Goal: Task Accomplishment & Management: Complete application form

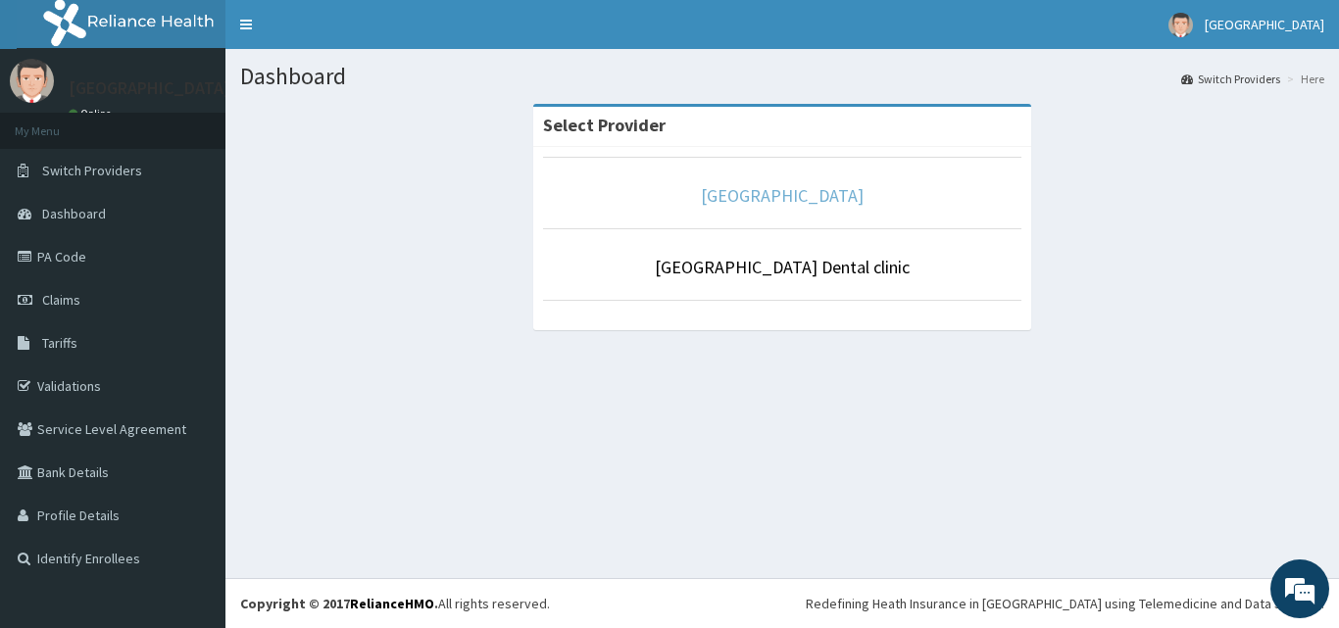
click at [761, 191] on link "[GEOGRAPHIC_DATA]" at bounding box center [782, 195] width 163 height 23
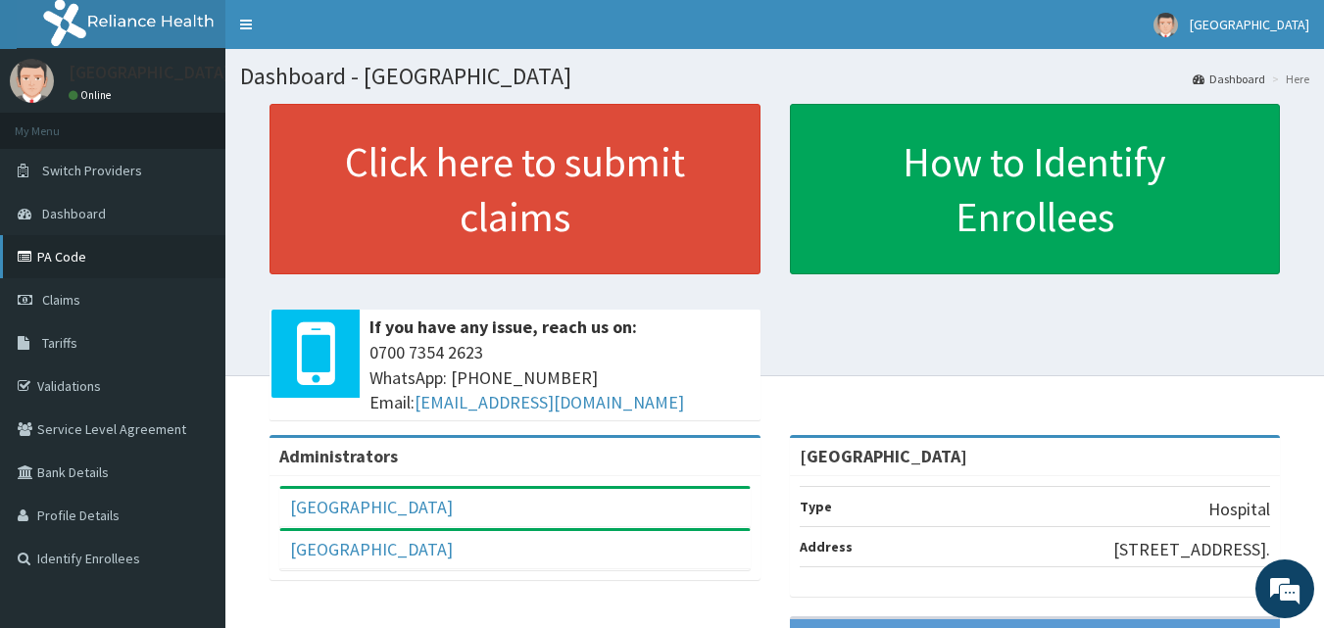
click at [156, 249] on link "PA Code" at bounding box center [112, 256] width 225 height 43
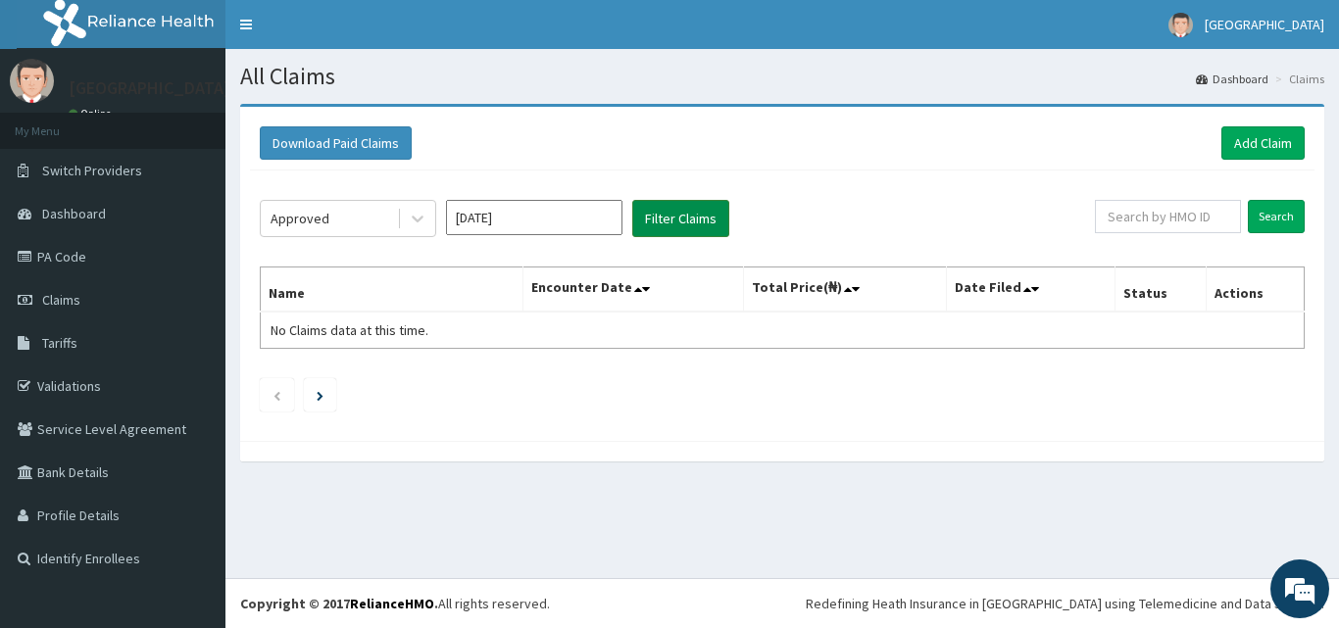
click at [664, 219] on button "Filter Claims" at bounding box center [680, 218] width 97 height 37
click at [102, 246] on link "PA Code" at bounding box center [112, 256] width 225 height 43
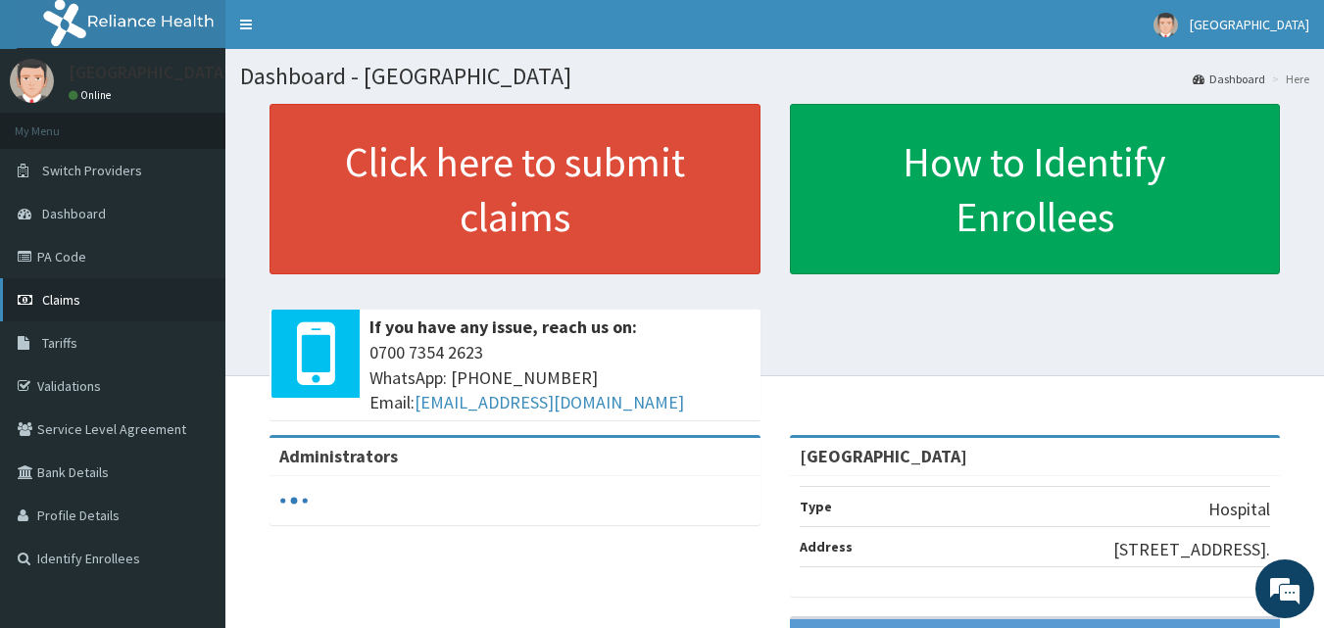
click at [68, 299] on span "Claims" at bounding box center [61, 300] width 38 height 18
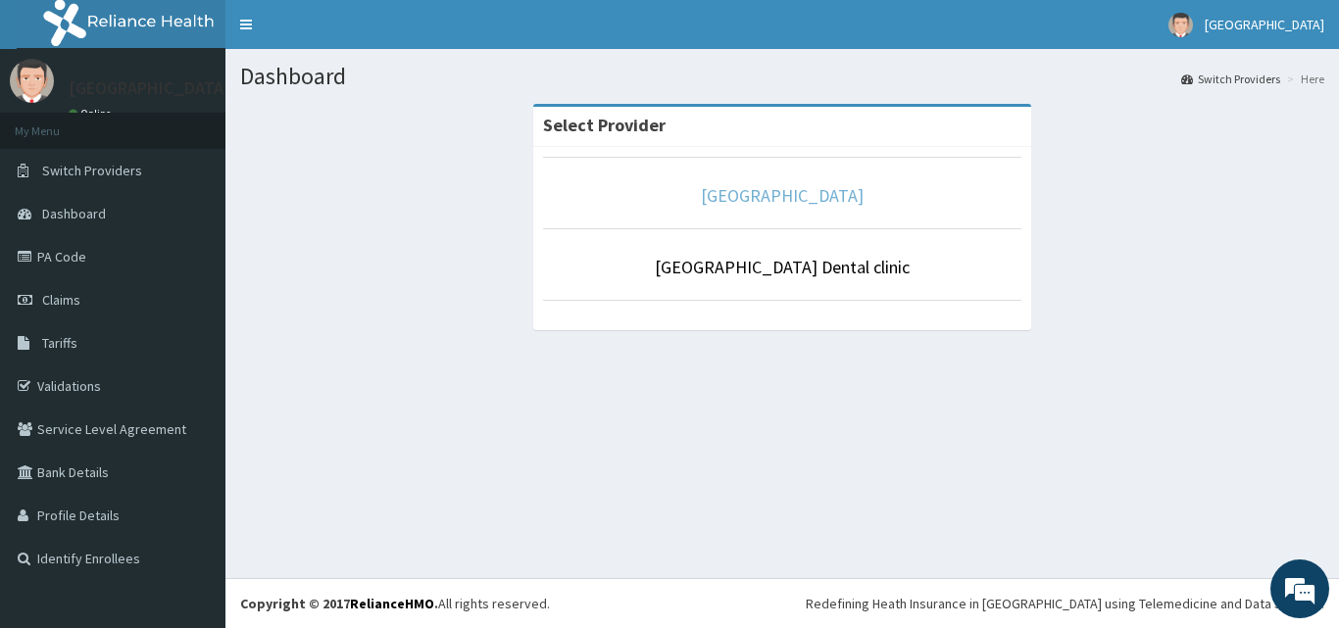
click at [773, 200] on link "[GEOGRAPHIC_DATA]" at bounding box center [782, 195] width 163 height 23
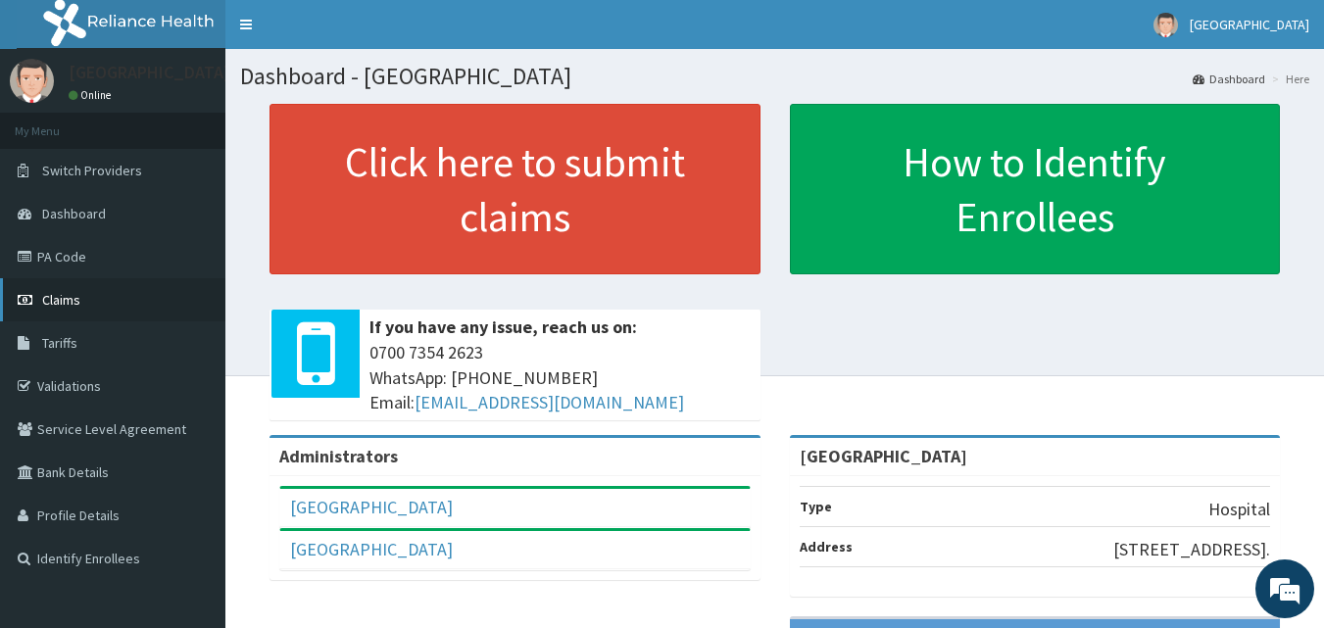
click at [83, 302] on link "Claims" at bounding box center [112, 299] width 225 height 43
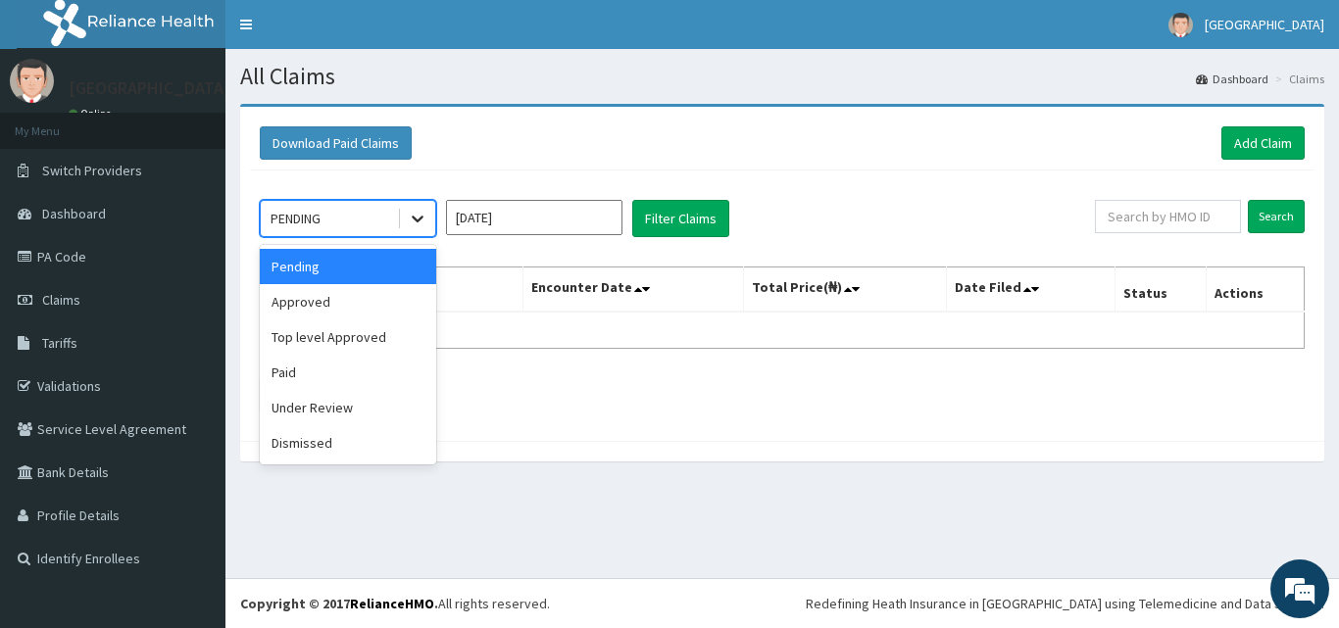
click at [419, 219] on icon at bounding box center [418, 219] width 20 height 20
click at [344, 416] on div "Under Review" at bounding box center [348, 407] width 176 height 35
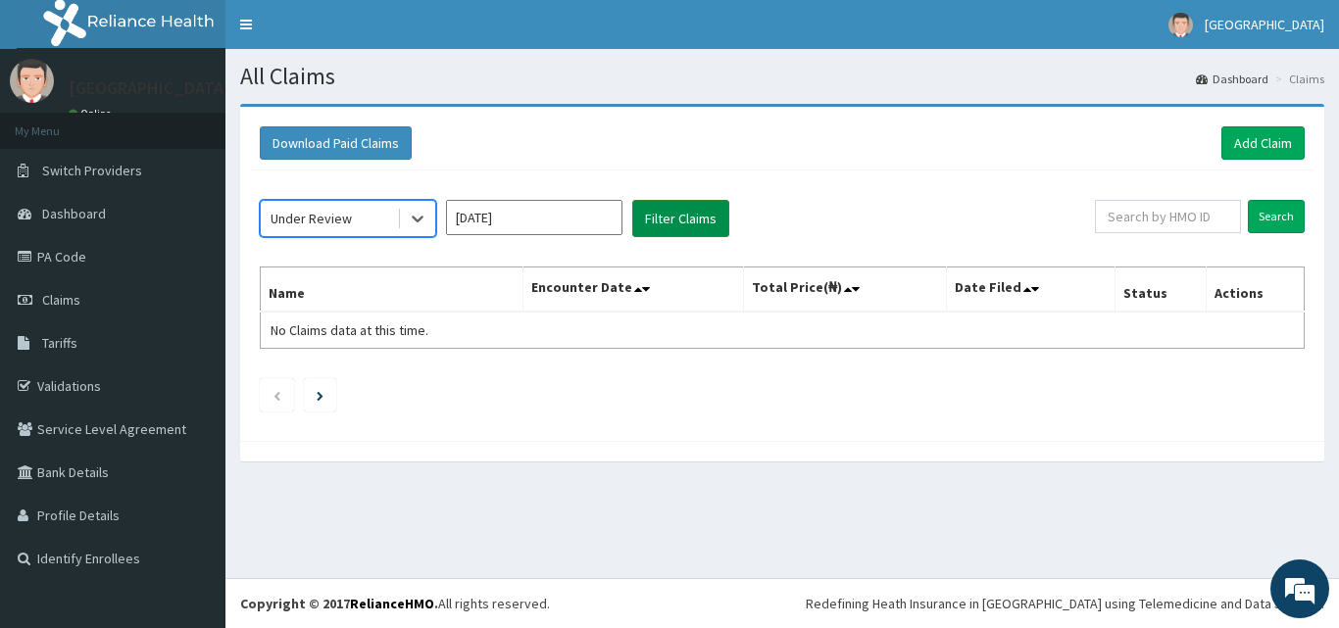
click at [691, 217] on button "Filter Claims" at bounding box center [680, 218] width 97 height 37
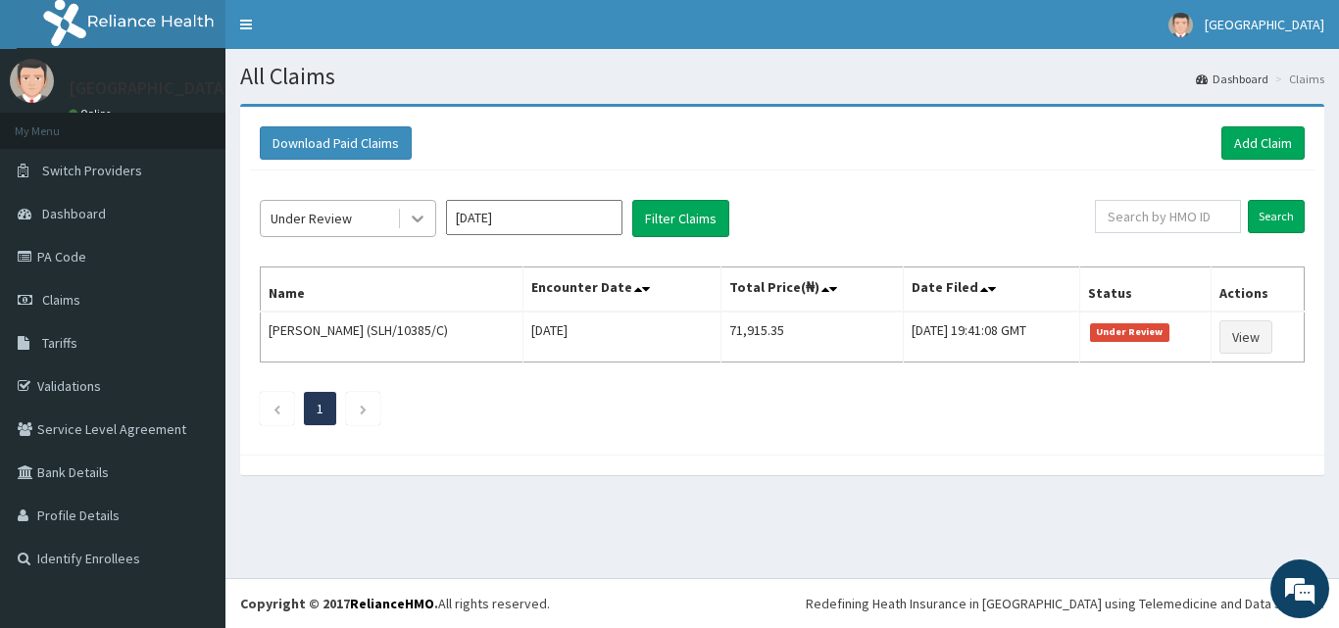
click at [421, 216] on icon at bounding box center [418, 219] width 20 height 20
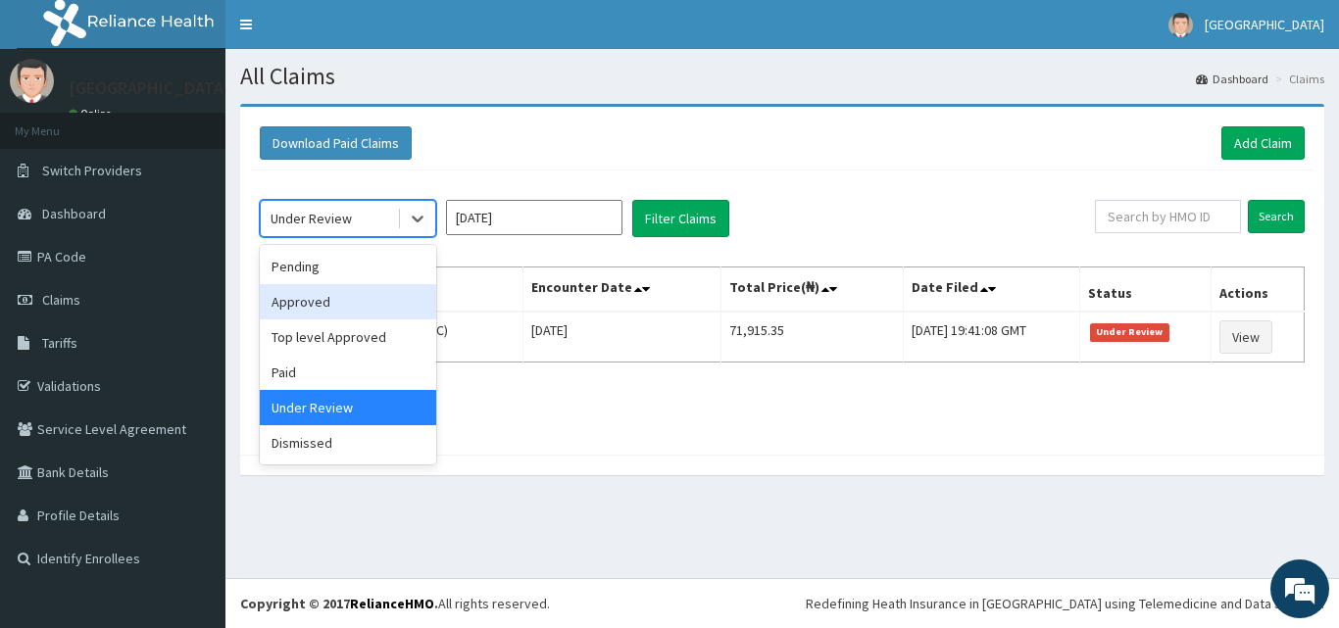
click at [366, 297] on div "Approved" at bounding box center [348, 301] width 176 height 35
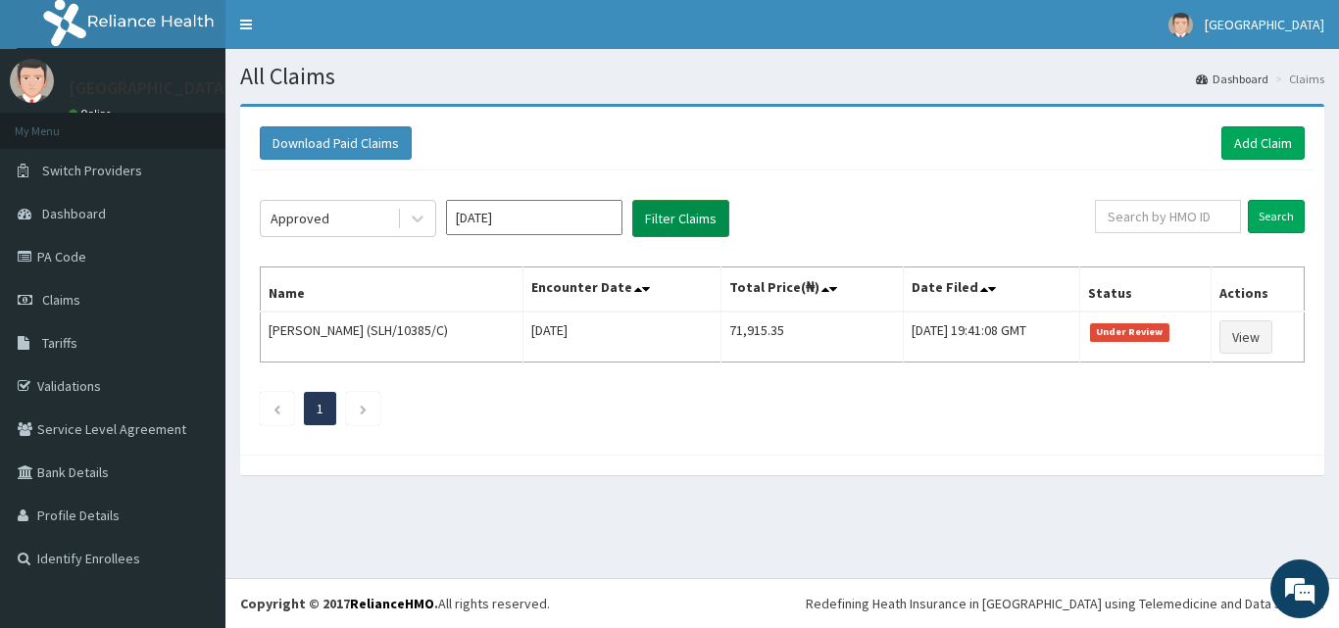
click at [699, 216] on button "Filter Claims" at bounding box center [680, 218] width 97 height 37
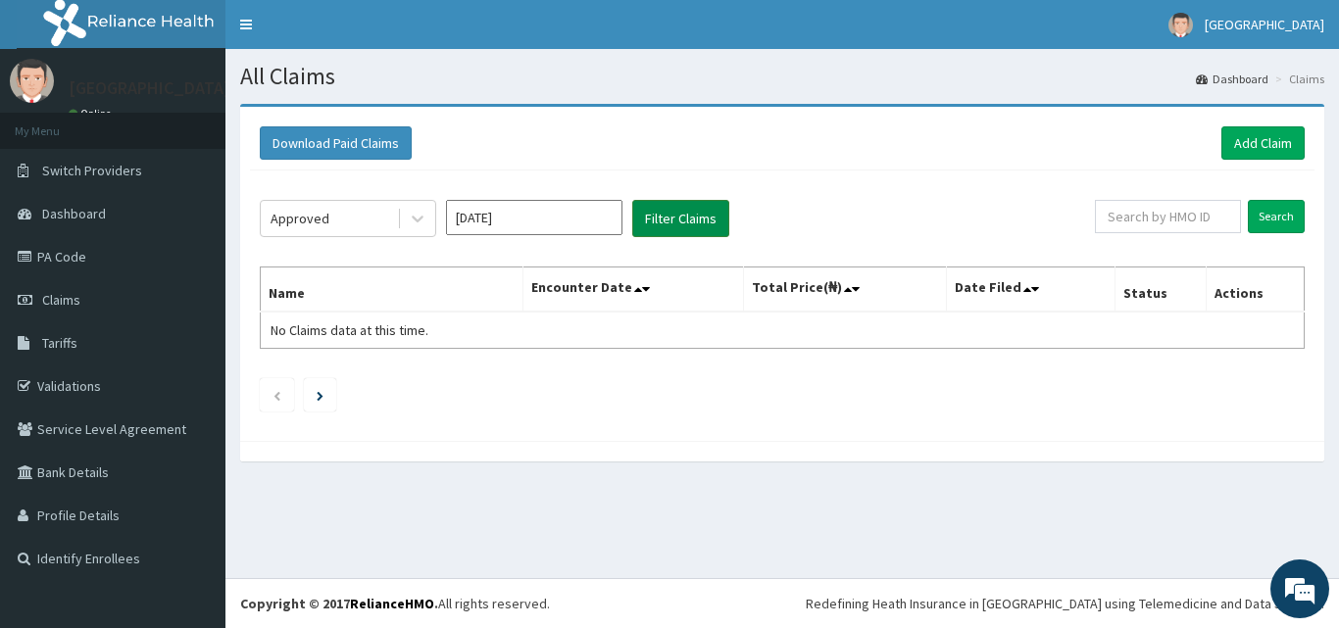
click at [680, 221] on button "Filter Claims" at bounding box center [680, 218] width 97 height 37
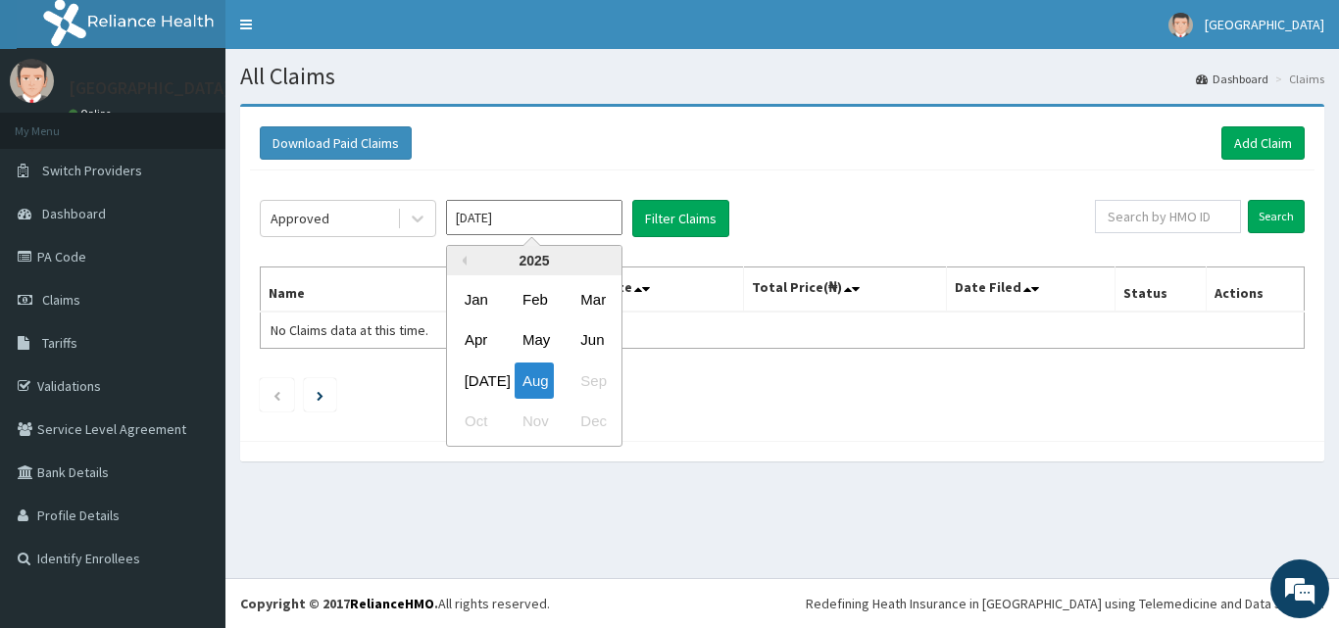
click at [537, 212] on input "[DATE]" at bounding box center [534, 217] width 176 height 35
click at [479, 389] on div "Jul" at bounding box center [476, 381] width 39 height 36
type input "Jul 2025"
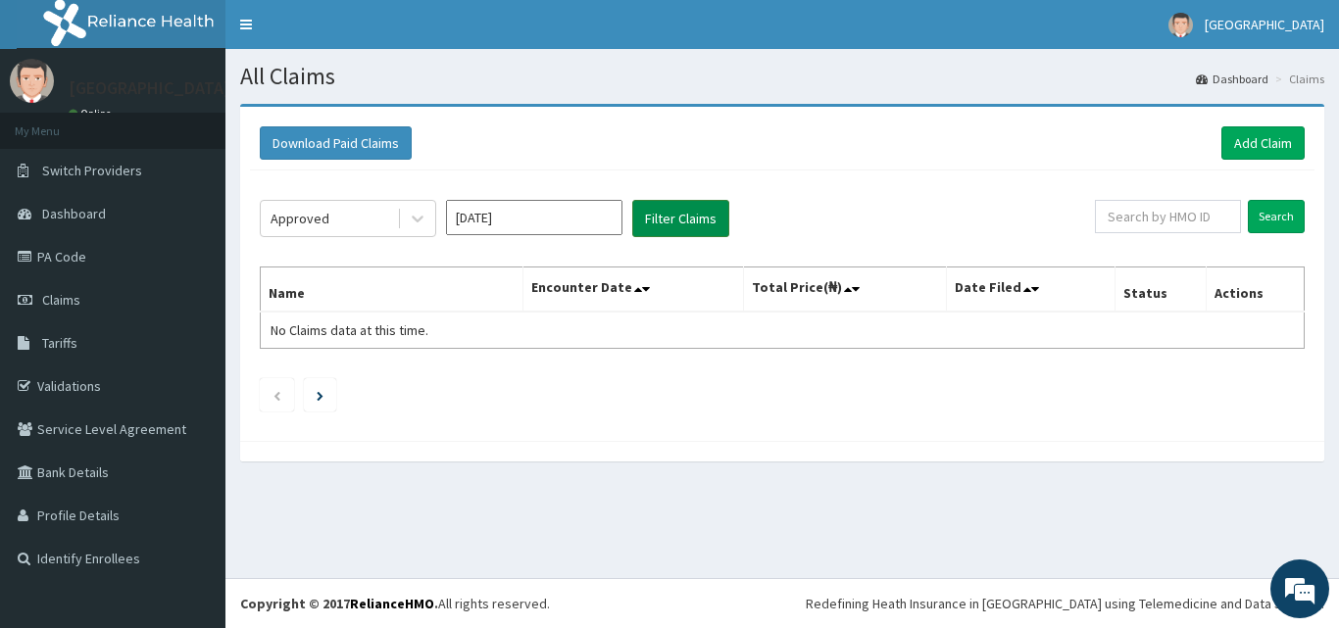
click at [699, 222] on button "Filter Claims" at bounding box center [680, 218] width 97 height 37
click at [684, 223] on button "Filter Claims" at bounding box center [680, 218] width 97 height 37
click at [414, 219] on icon at bounding box center [418, 220] width 12 height 7
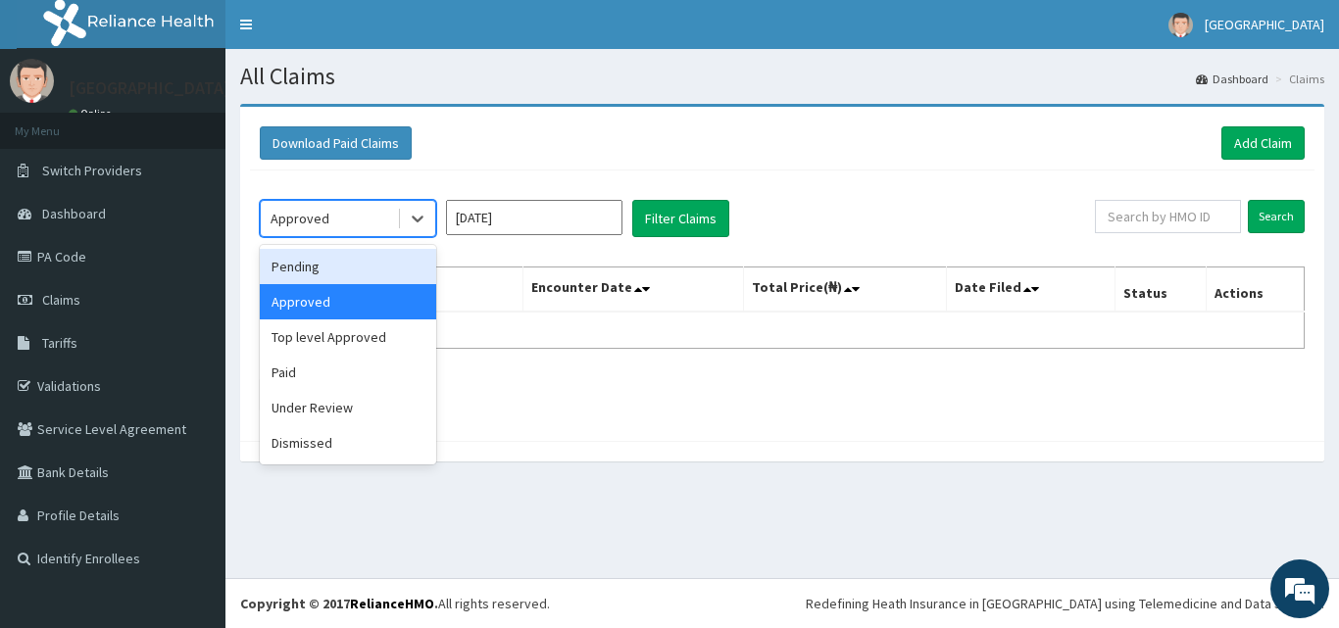
click at [348, 274] on div "Pending" at bounding box center [348, 266] width 176 height 35
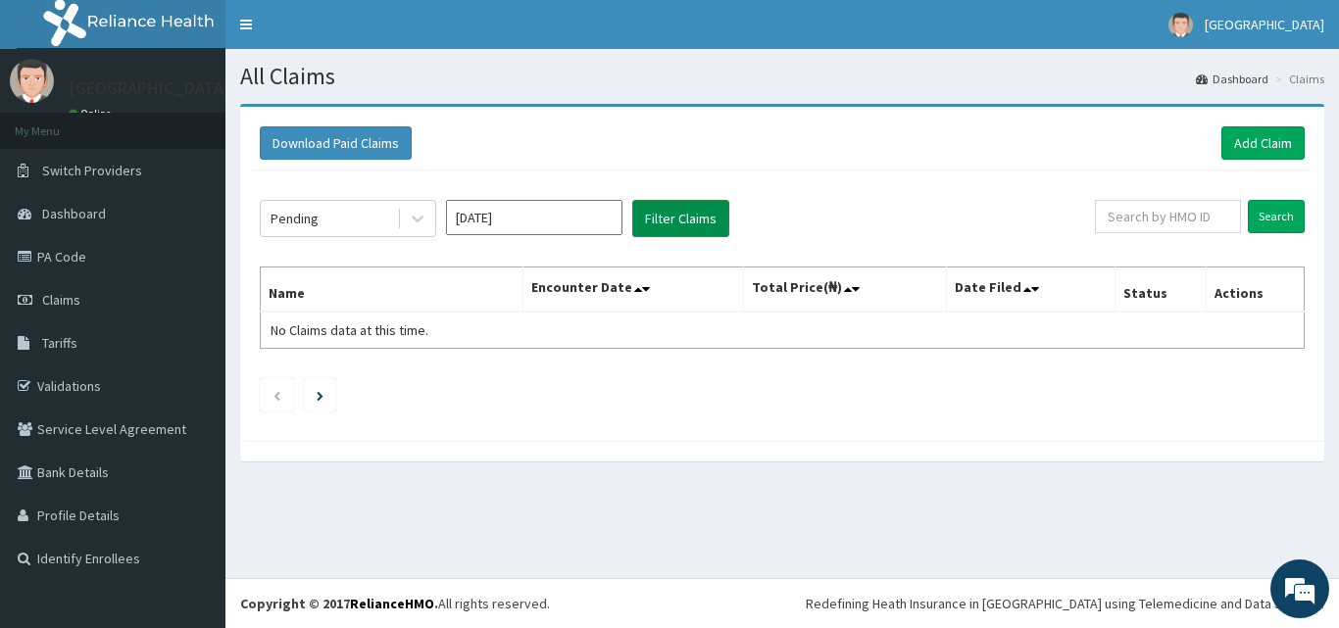
click at [681, 217] on button "Filter Claims" at bounding box center [680, 218] width 97 height 37
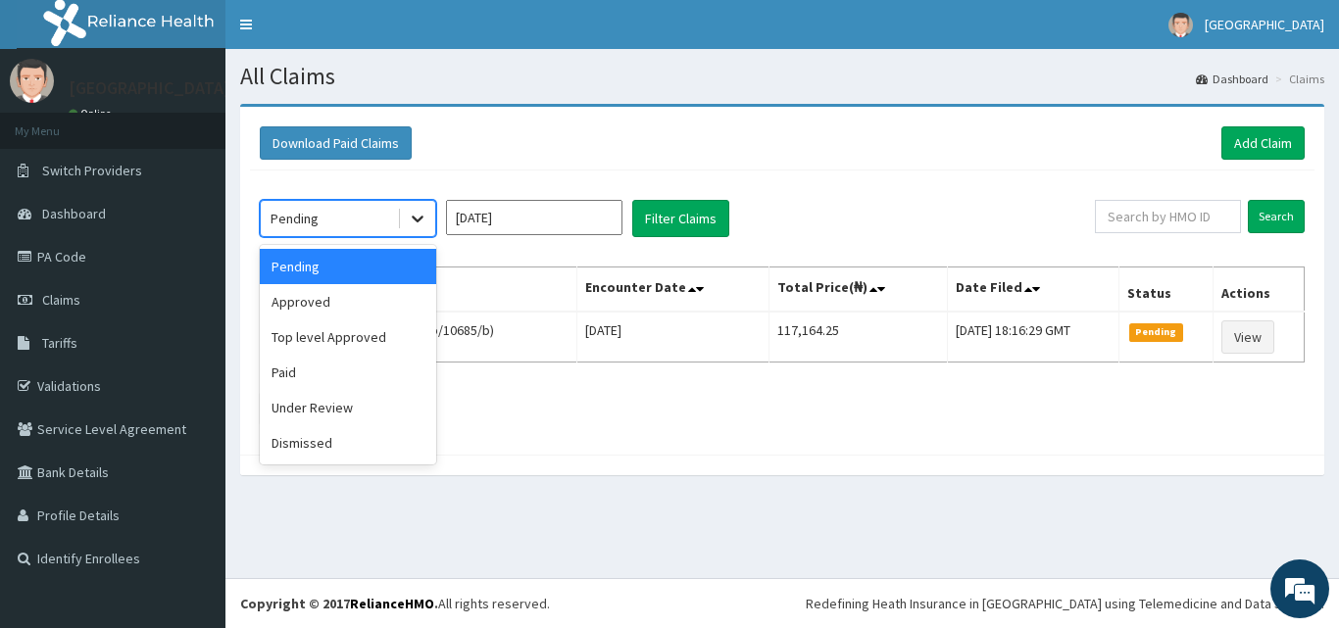
click at [421, 219] on icon at bounding box center [418, 220] width 12 height 7
click at [342, 310] on div "Approved" at bounding box center [348, 301] width 176 height 35
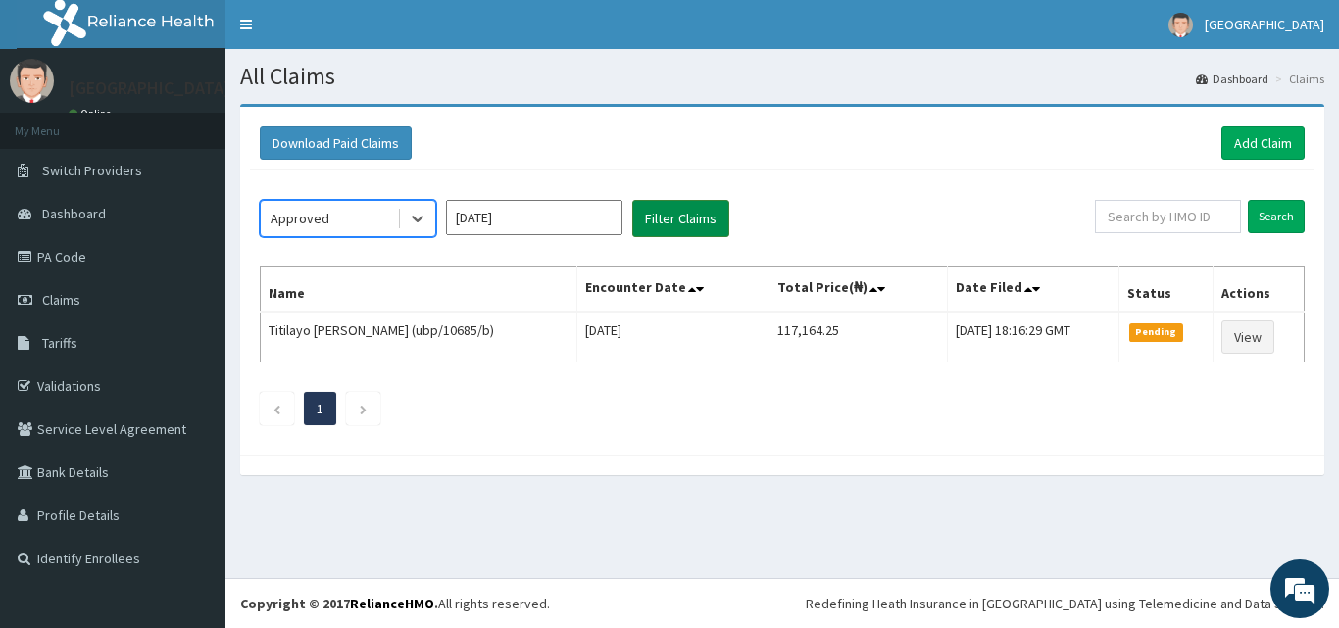
click at [667, 221] on button "Filter Claims" at bounding box center [680, 218] width 97 height 37
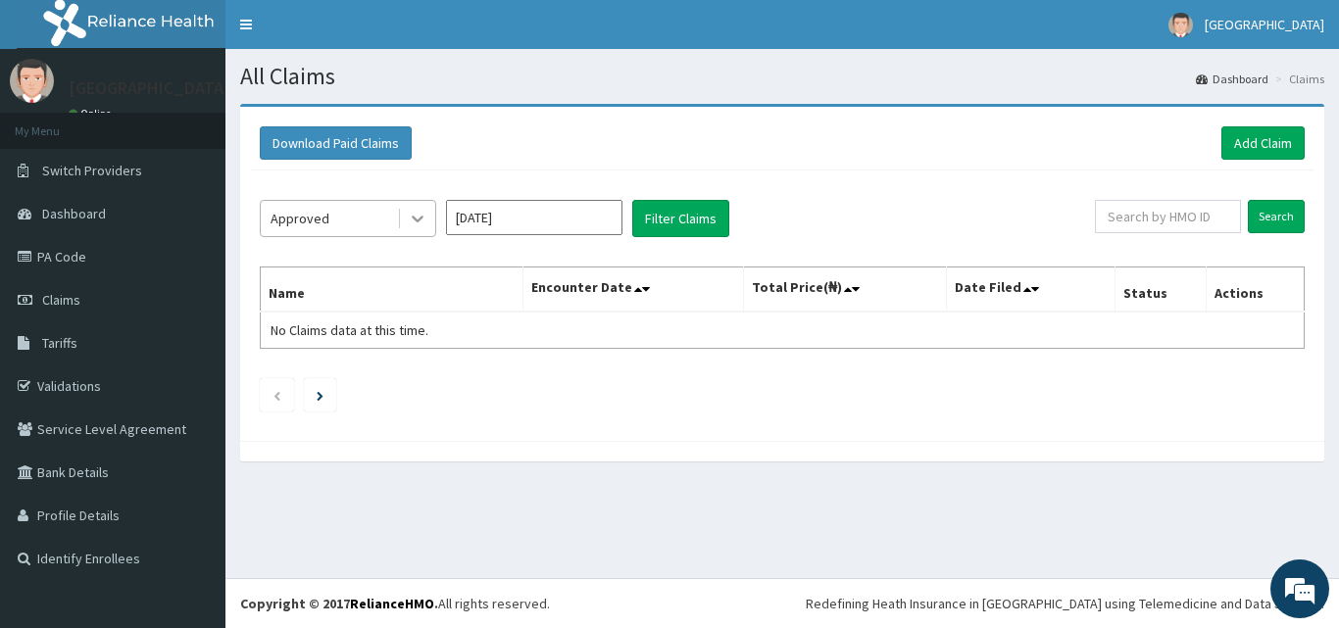
click at [421, 223] on icon at bounding box center [418, 219] width 20 height 20
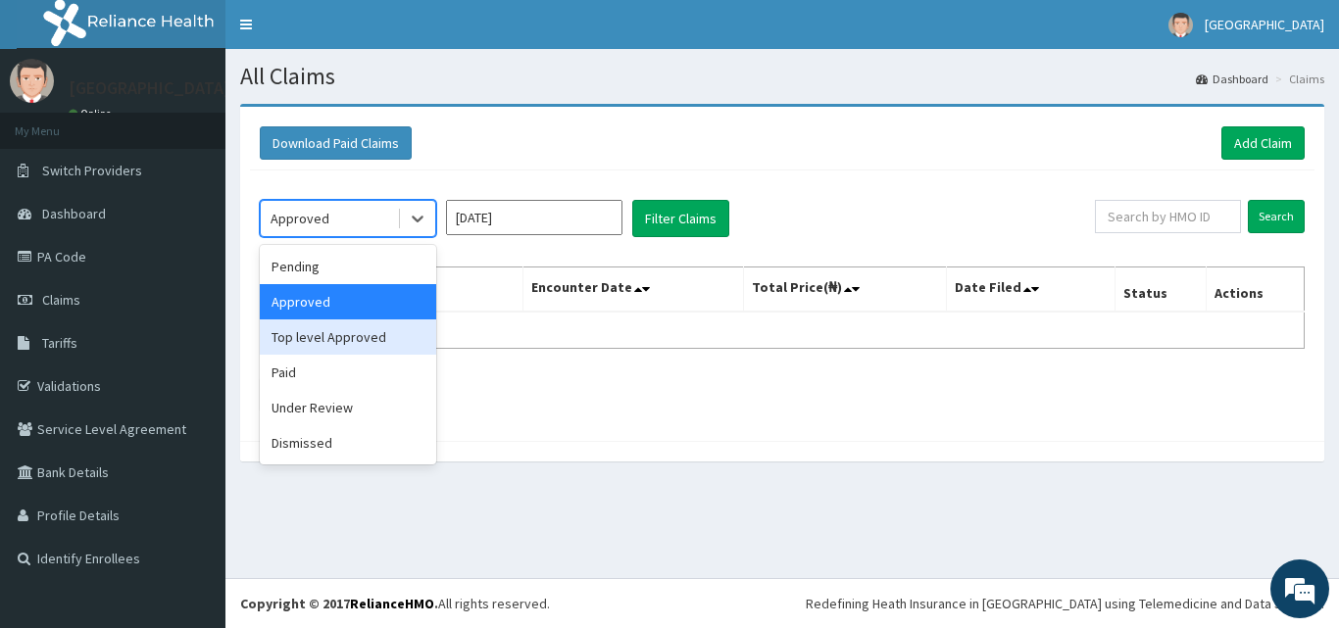
click at [359, 338] on div "Top level Approved" at bounding box center [348, 337] width 176 height 35
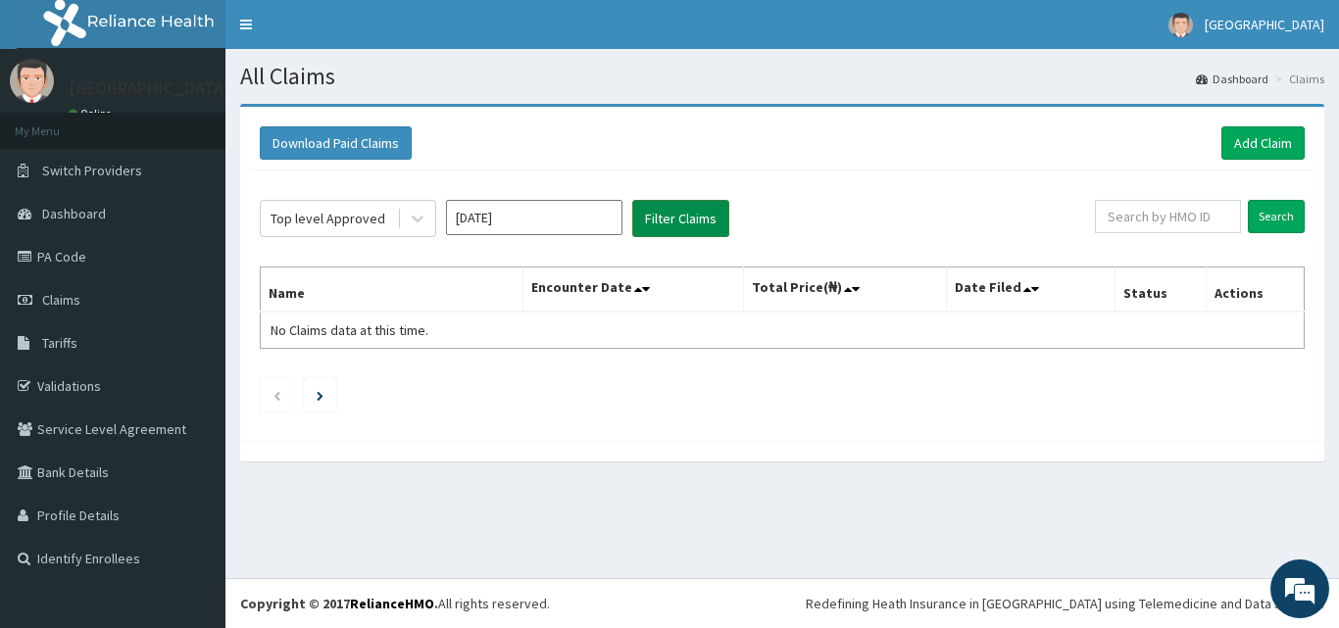
click at [674, 223] on button "Filter Claims" at bounding box center [680, 218] width 97 height 37
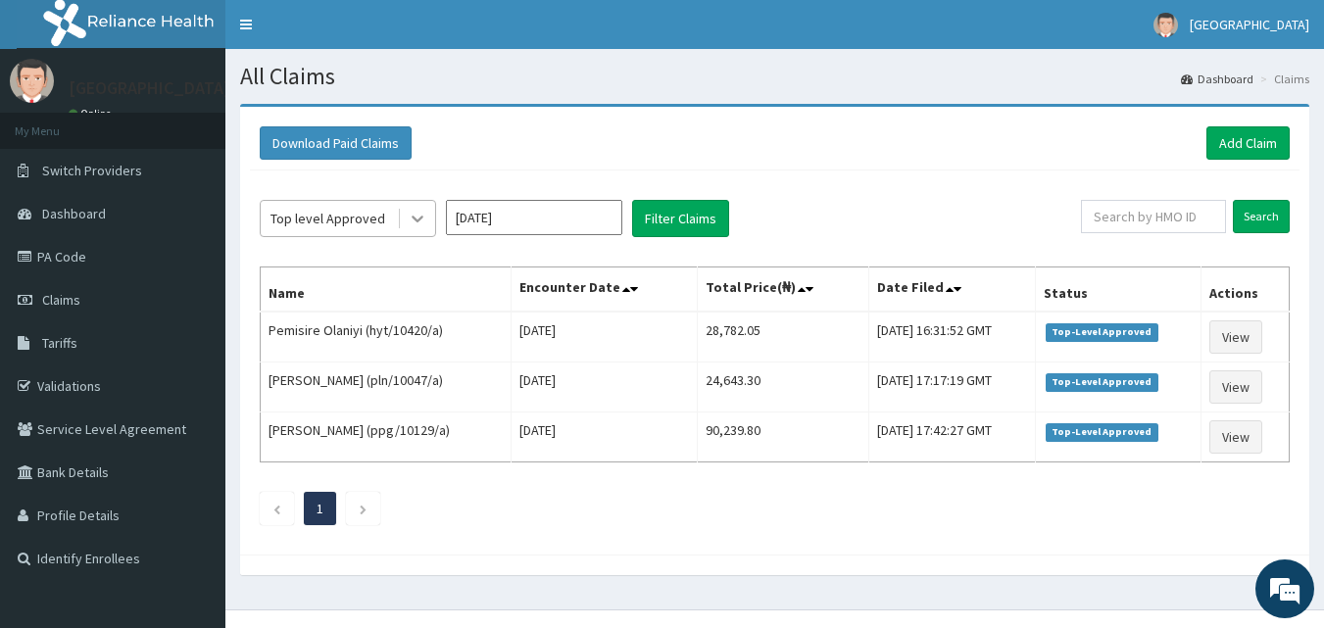
click at [413, 222] on icon at bounding box center [418, 219] width 20 height 20
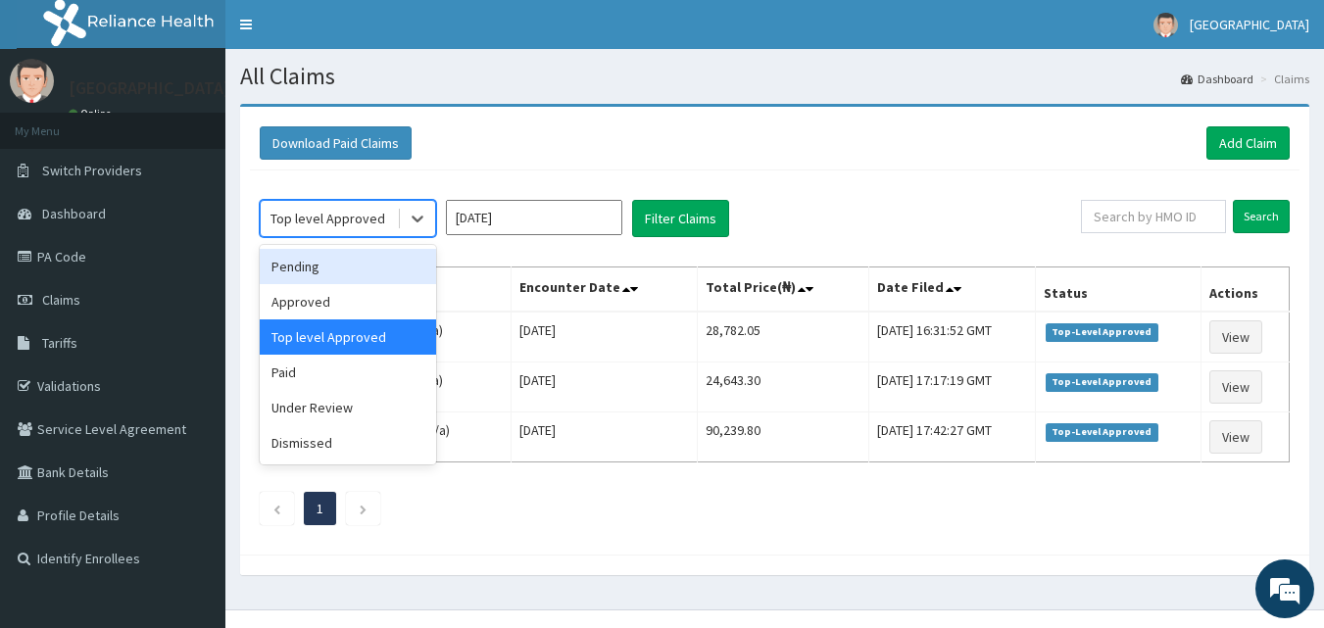
click at [568, 161] on div "Download Paid Claims Add Claim" at bounding box center [775, 144] width 1050 height 54
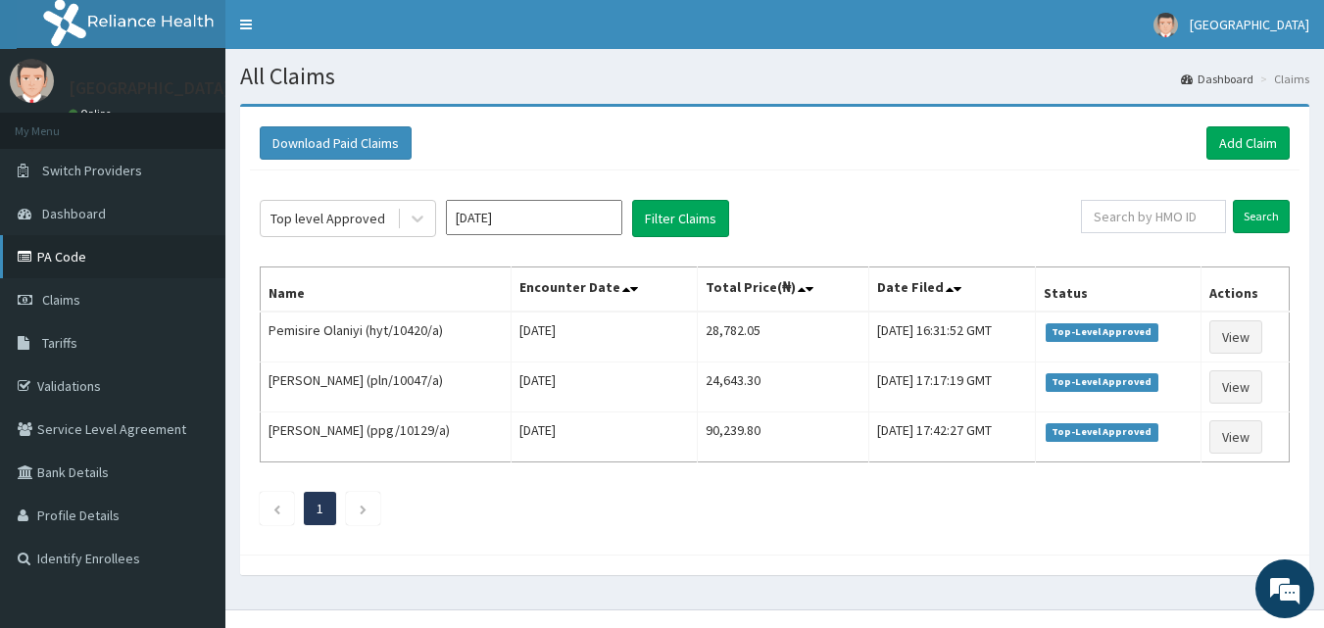
click at [77, 260] on link "PA Code" at bounding box center [112, 256] width 225 height 43
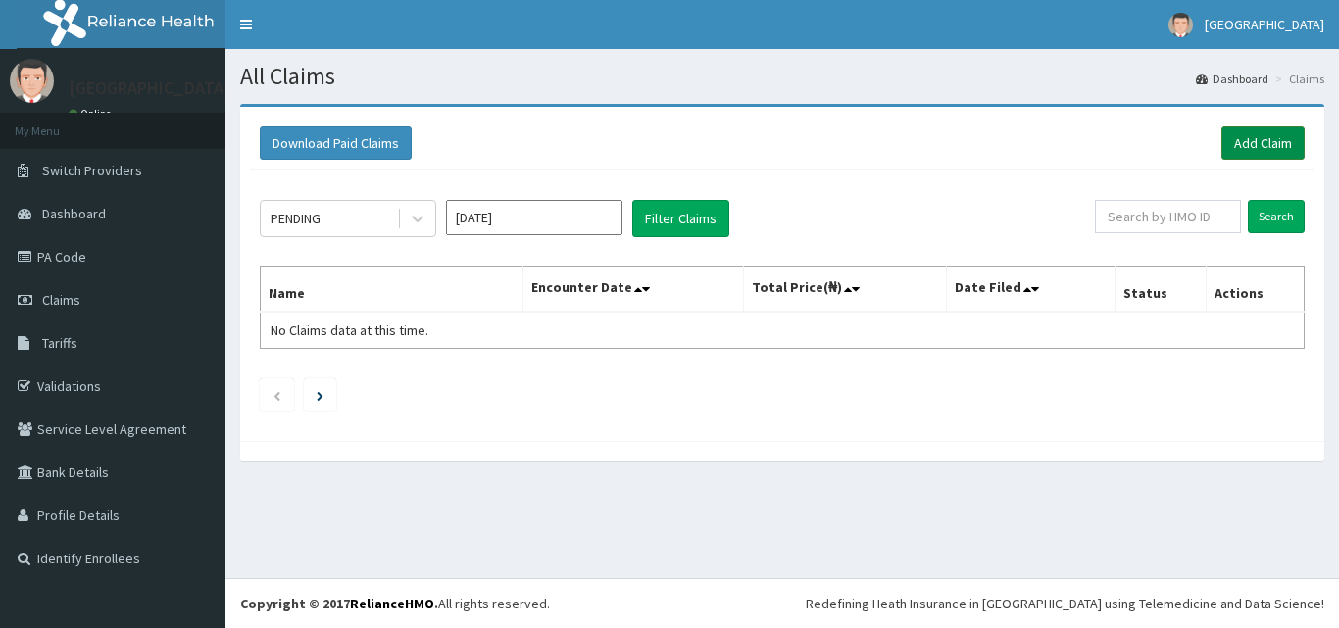
click at [1257, 152] on link "Add Claim" at bounding box center [1262, 142] width 83 height 33
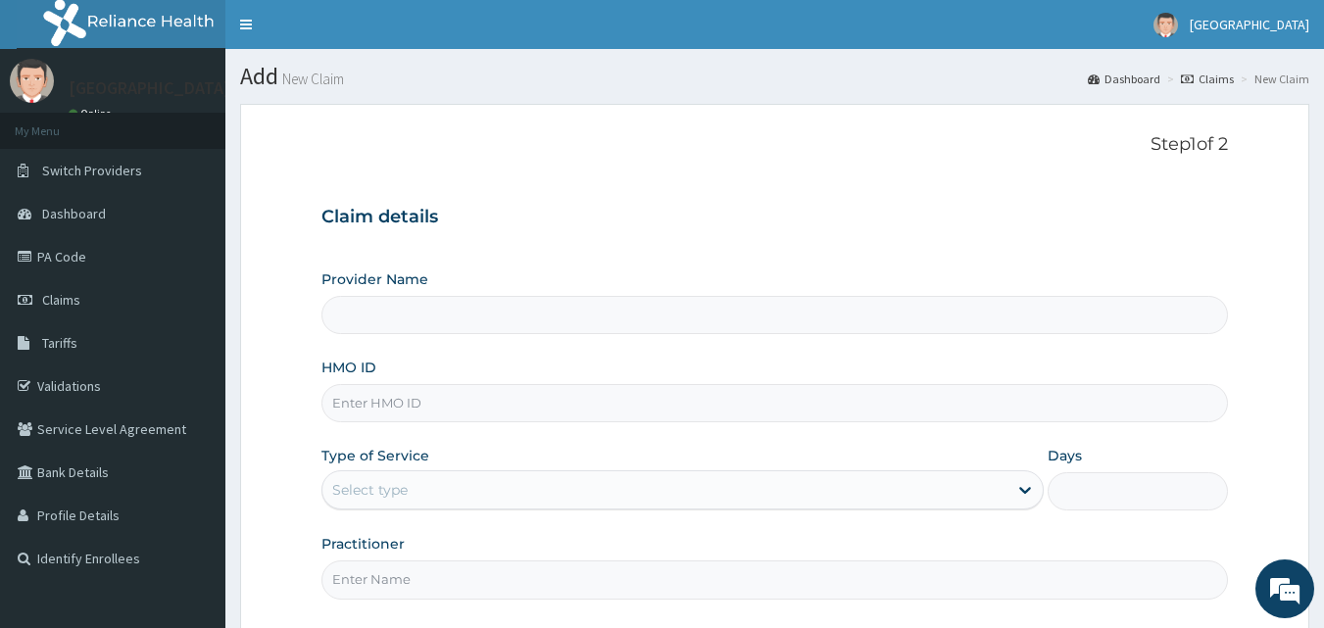
type input "[GEOGRAPHIC_DATA]"
click at [403, 409] on input "HMO ID" at bounding box center [776, 403] width 908 height 38
paste input "opl/10039/b"
type input "opl/10039/b"
click at [388, 496] on div "Select type" at bounding box center [369, 490] width 75 height 20
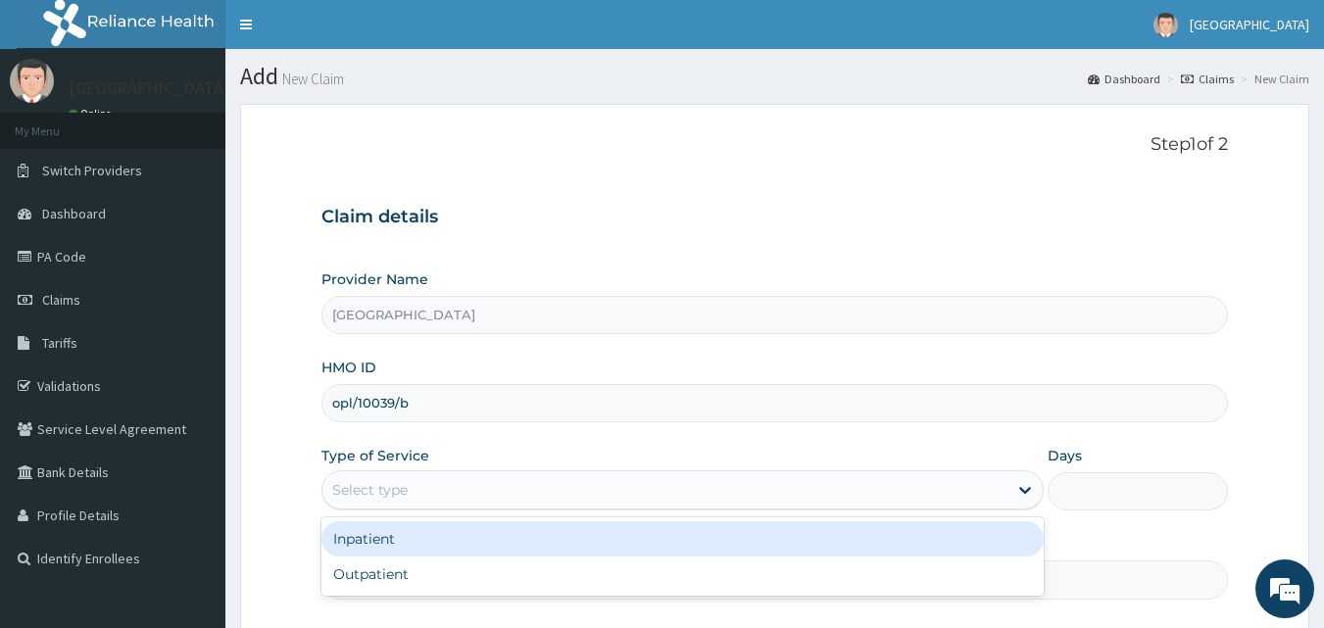
click at [378, 545] on div "Inpatient" at bounding box center [683, 538] width 722 height 35
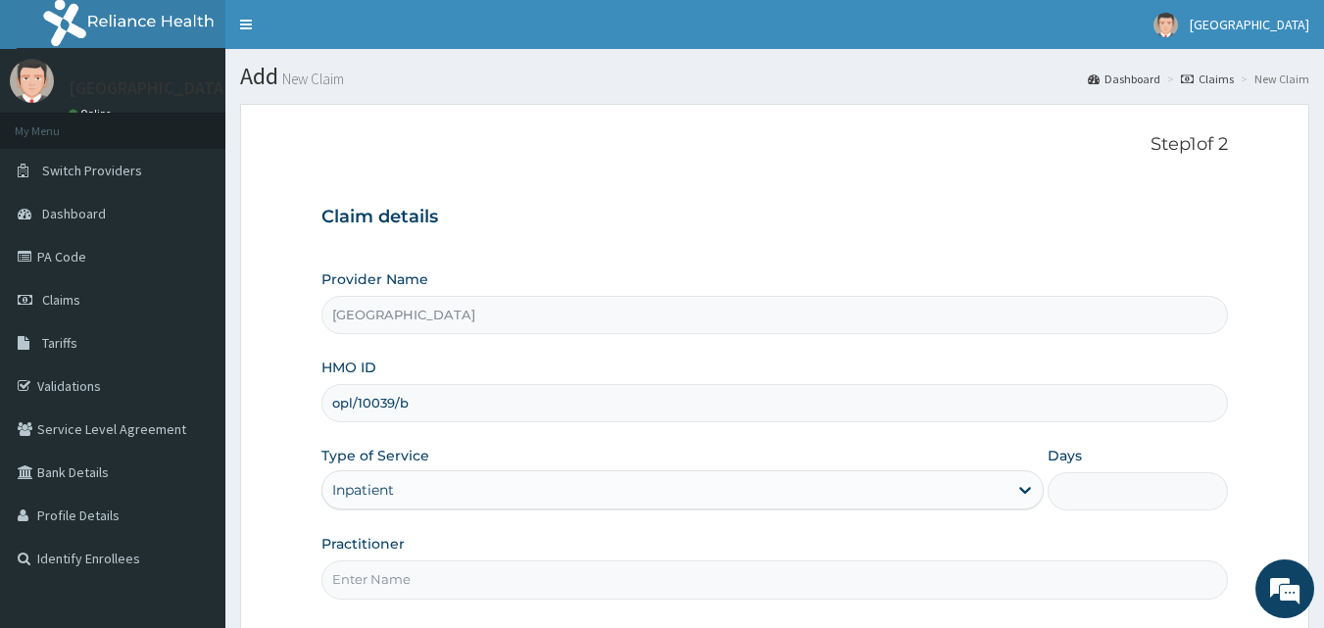
click at [1084, 495] on input "Days" at bounding box center [1138, 491] width 180 height 38
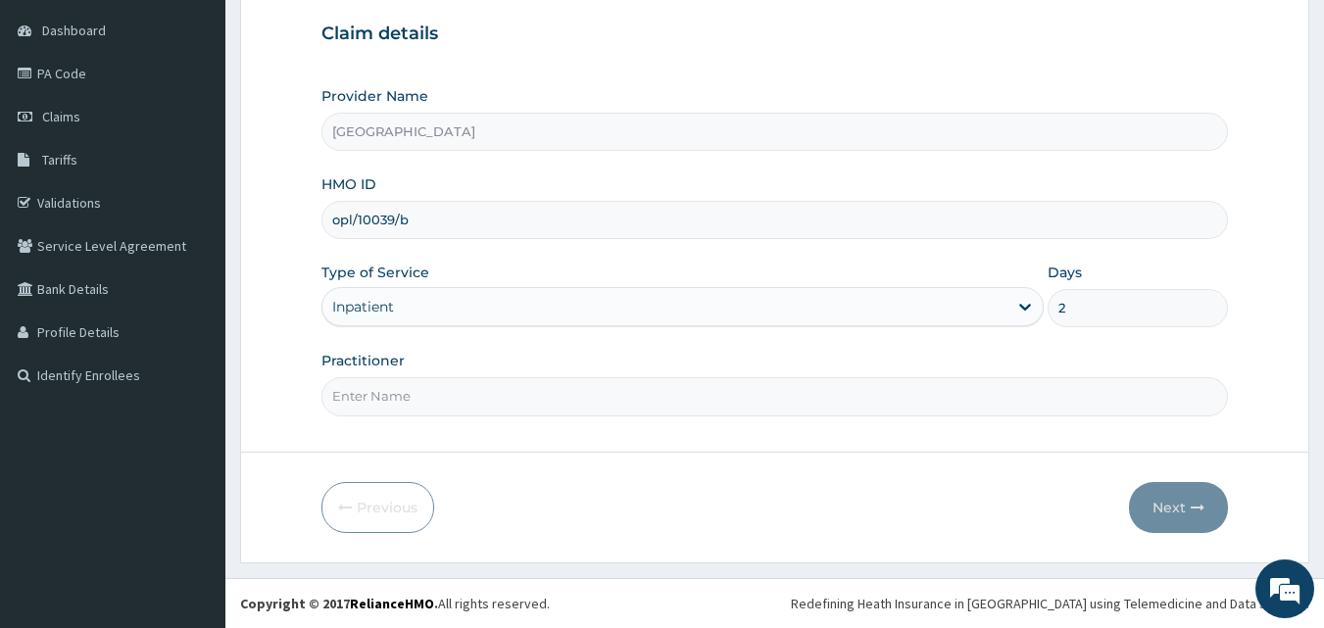
type input "2"
click at [557, 406] on input "Practitioner" at bounding box center [776, 396] width 908 height 38
type input "dr hally"
click at [1186, 512] on button "Next" at bounding box center [1178, 507] width 99 height 51
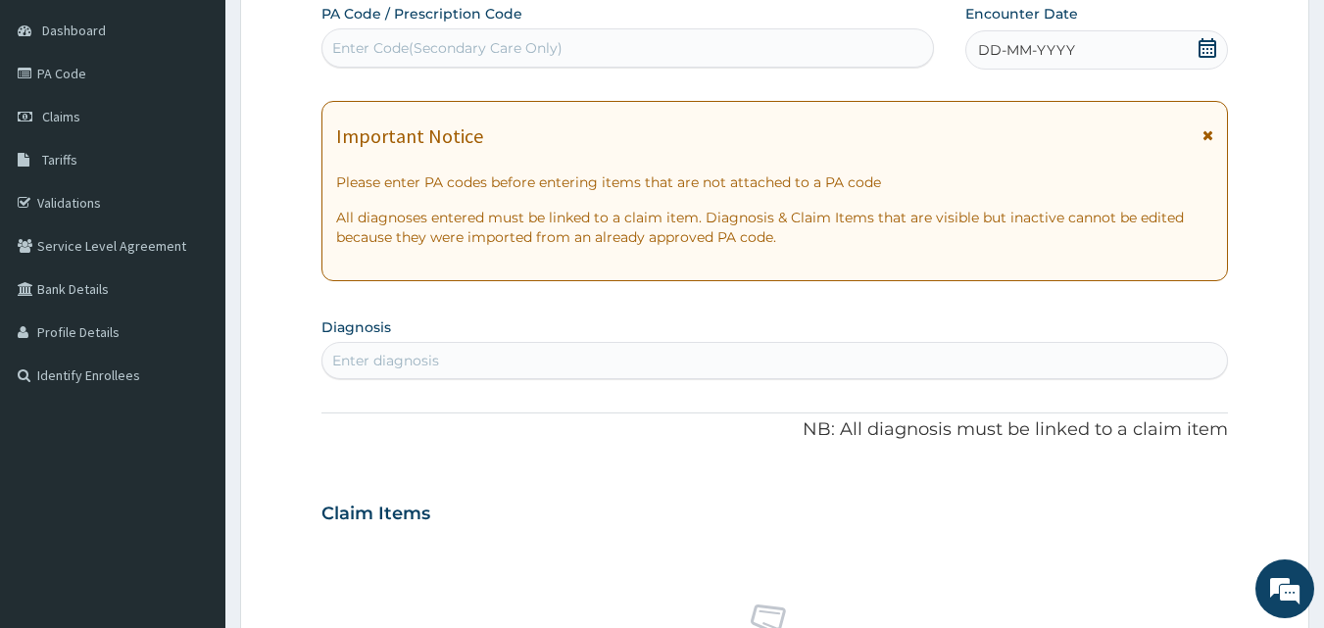
click at [1105, 54] on div "DD-MM-YYYY" at bounding box center [1097, 49] width 263 height 39
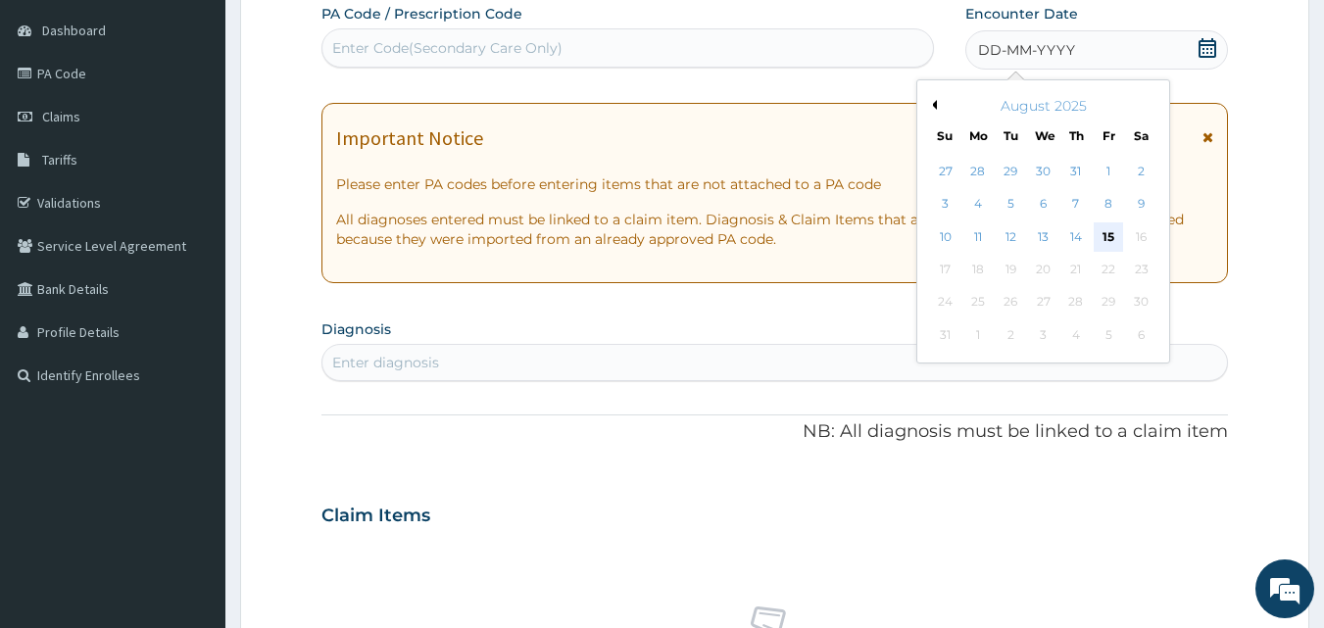
click at [1113, 236] on div "15" at bounding box center [1108, 237] width 29 height 29
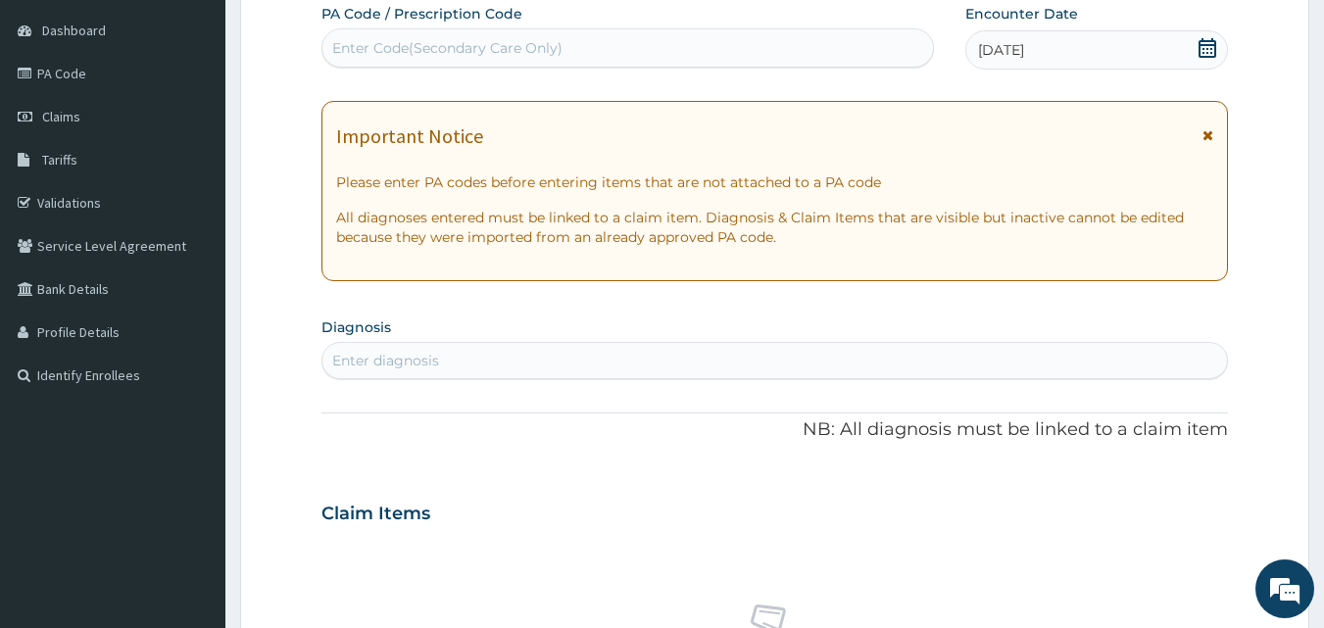
click at [547, 46] on div "Enter Code(Secondary Care Only)" at bounding box center [447, 48] width 230 height 20
paste input "OPL/10039/B"
type input "OPL/10039/B"
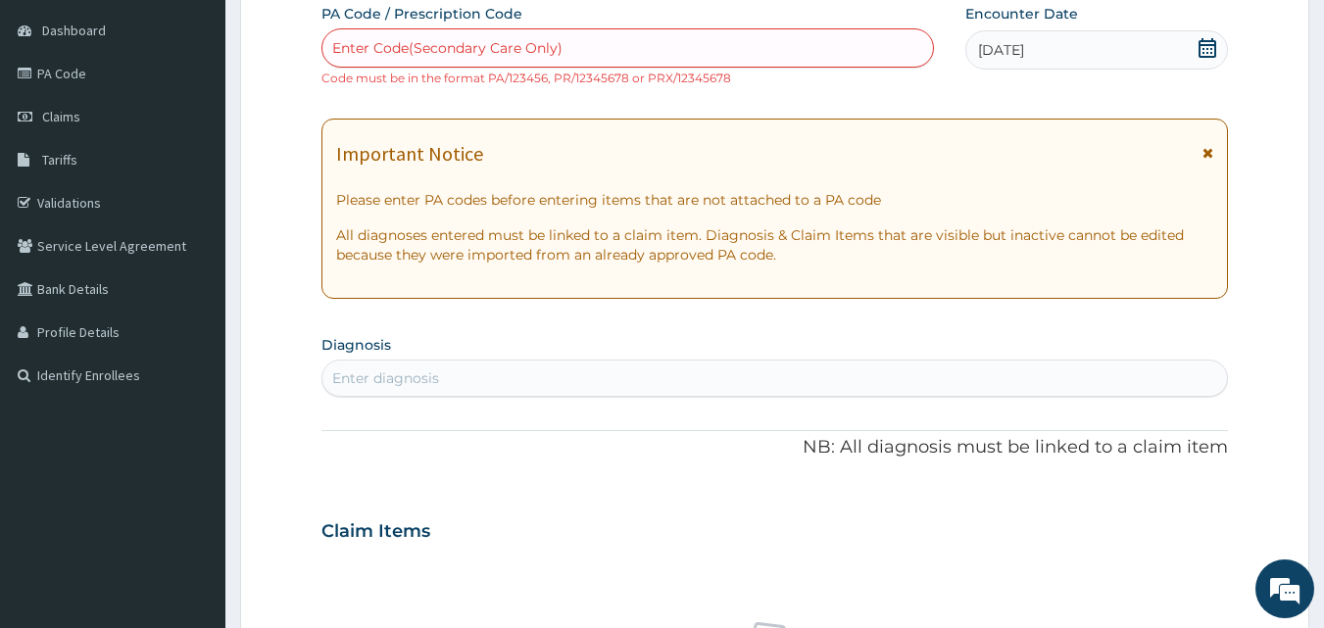
click at [587, 35] on div "Enter Code(Secondary Care Only)" at bounding box center [628, 47] width 612 height 31
paste input "PA/A3ACE4"
type input "PA/A3ACE4"
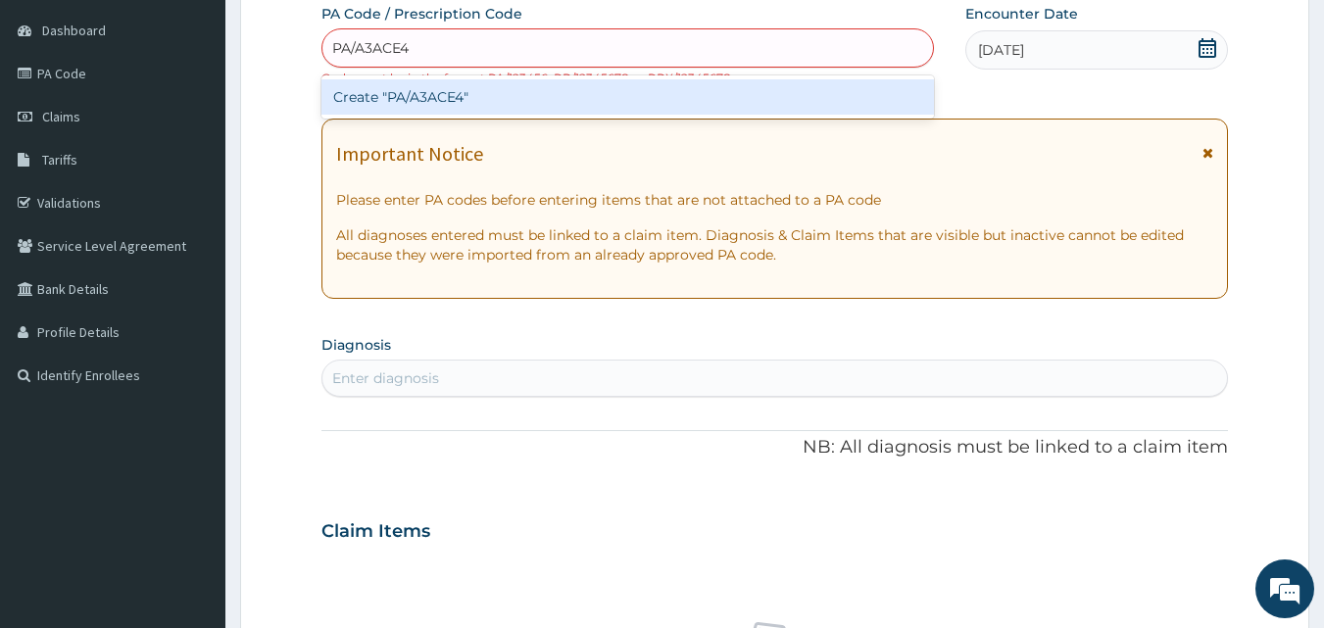
click at [580, 89] on div "Create "PA/A3ACE4"" at bounding box center [629, 96] width 614 height 35
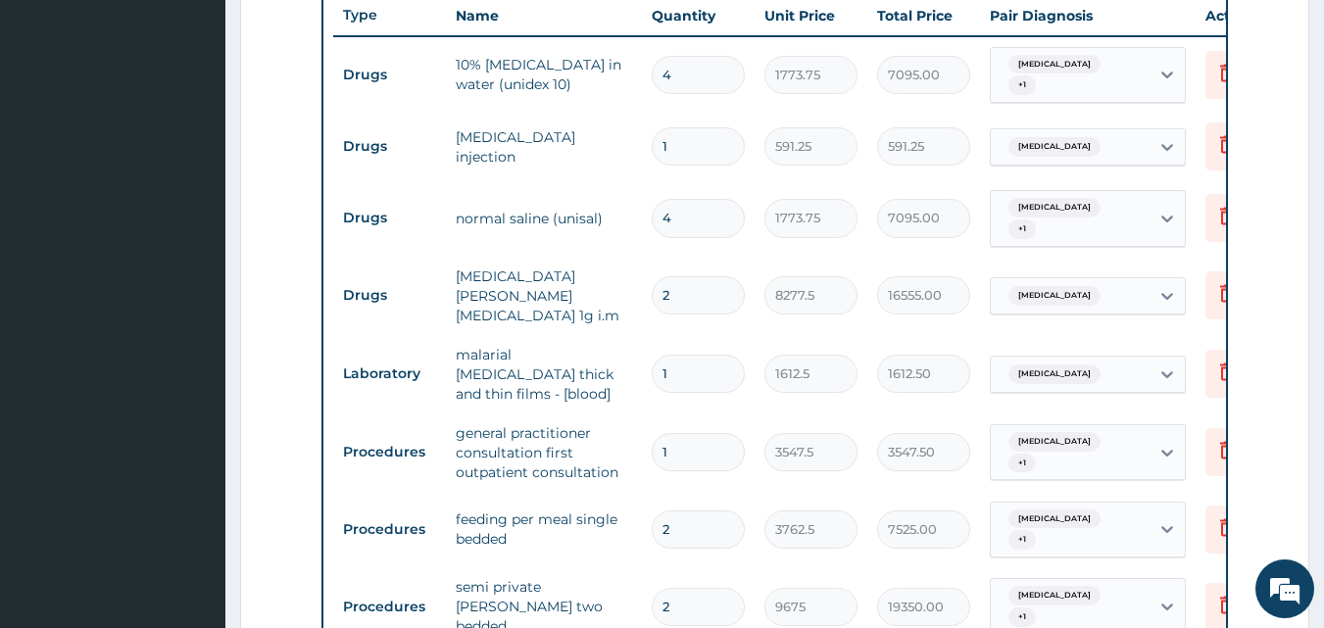
scroll to position [1269, 0]
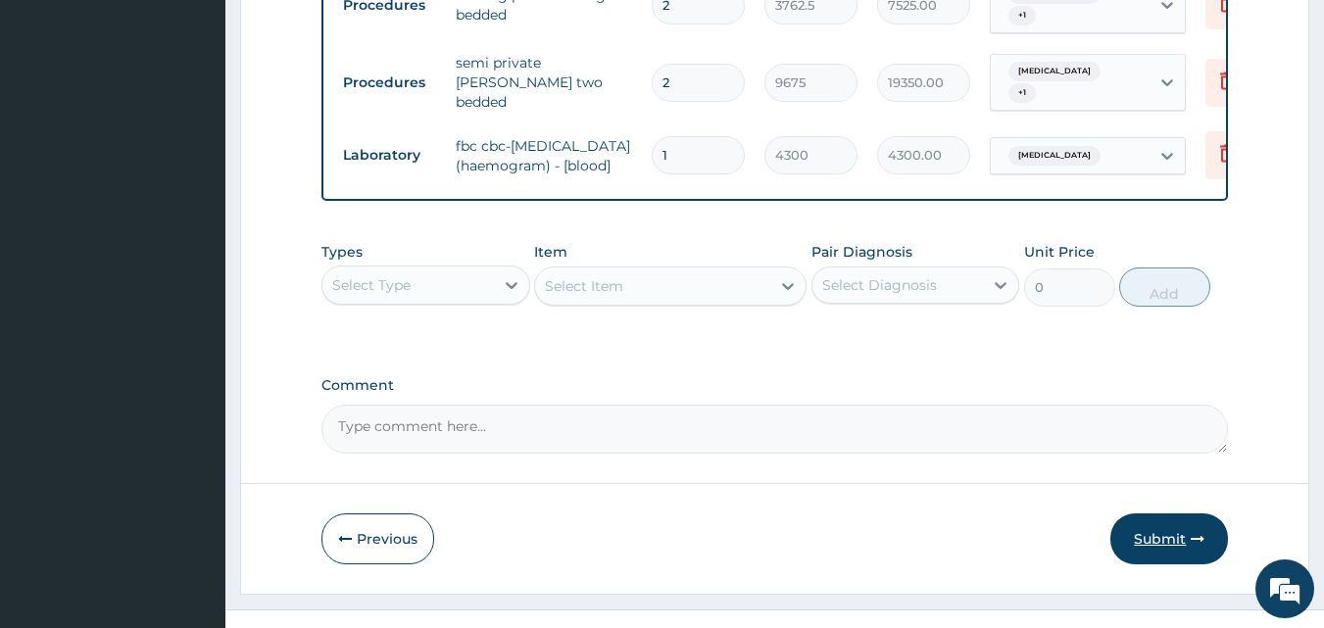
click at [1165, 514] on button "Submit" at bounding box center [1170, 539] width 118 height 51
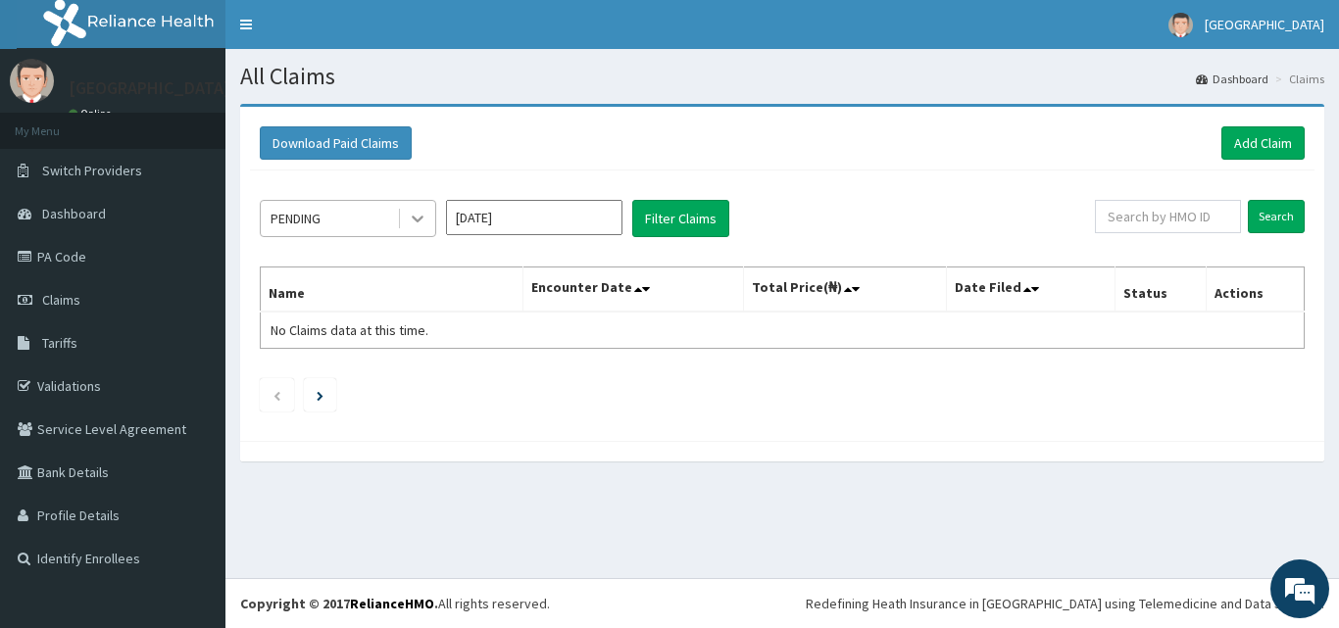
click at [421, 222] on icon at bounding box center [418, 219] width 20 height 20
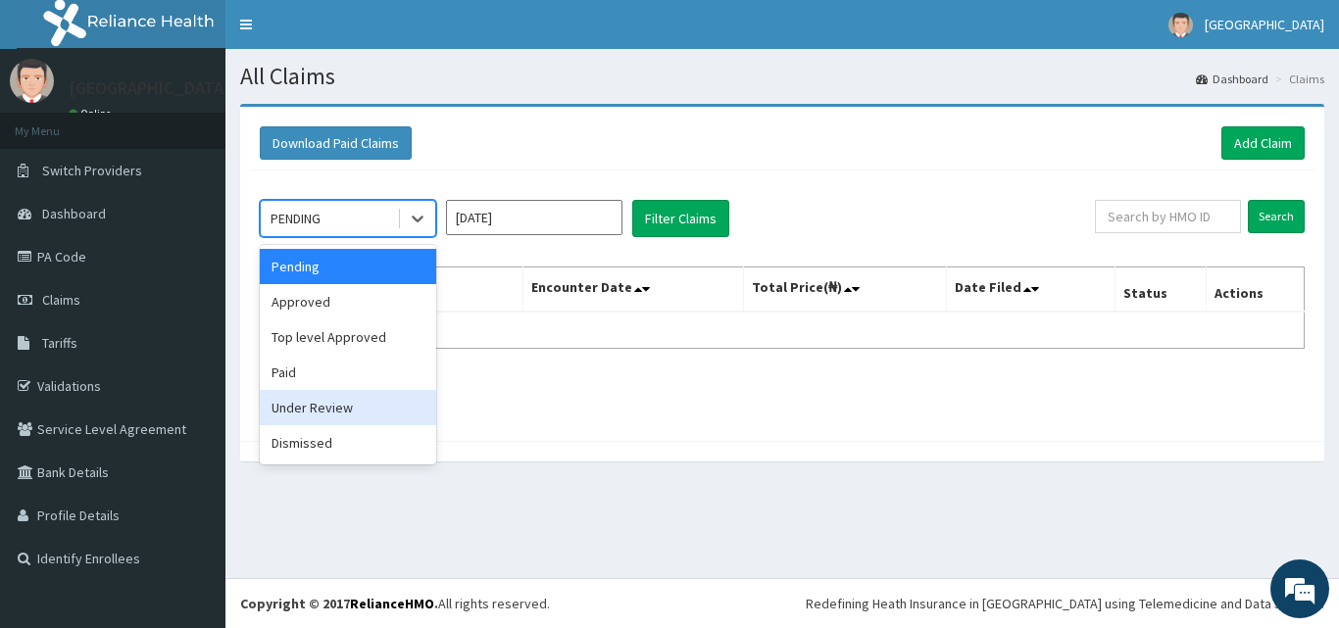
click at [339, 419] on div "Under Review" at bounding box center [348, 407] width 176 height 35
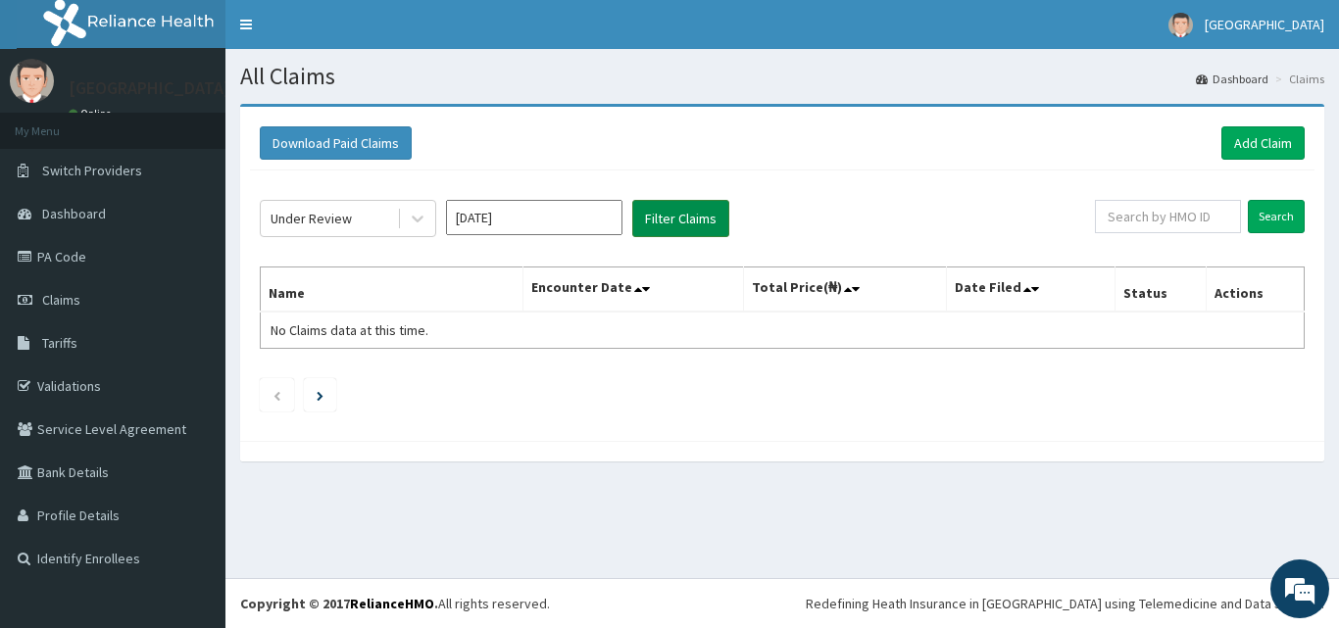
click at [697, 218] on button "Filter Claims" at bounding box center [680, 218] width 97 height 37
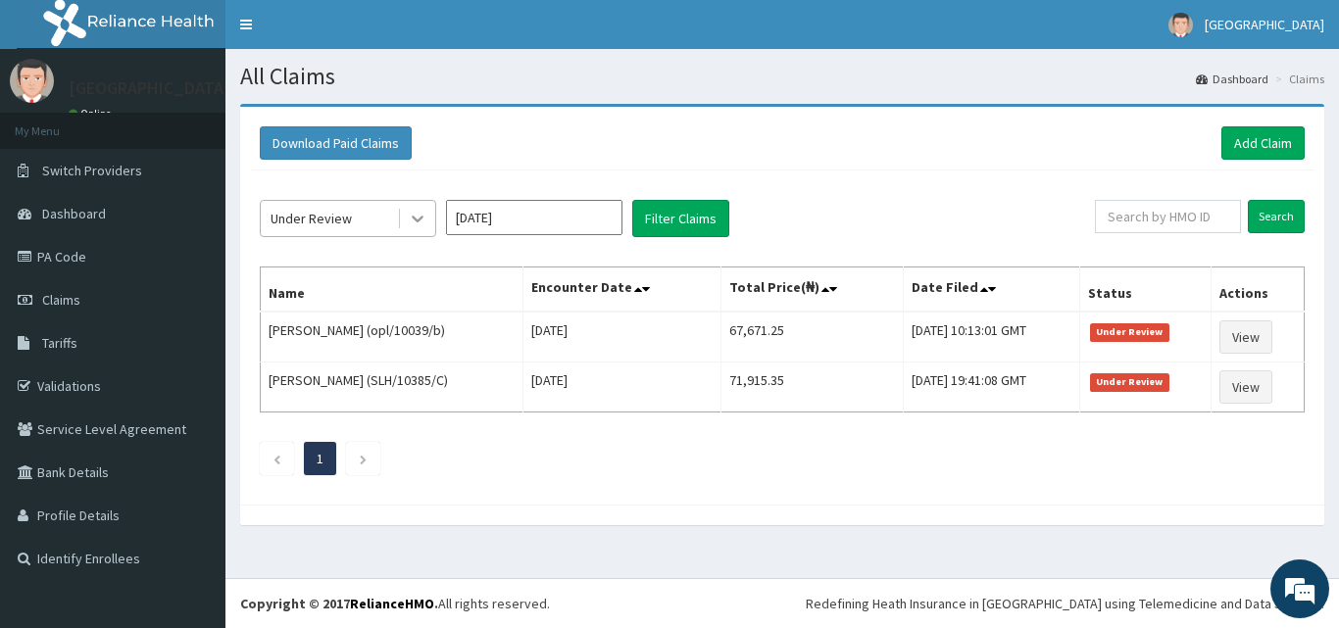
click at [421, 219] on icon at bounding box center [418, 220] width 12 height 7
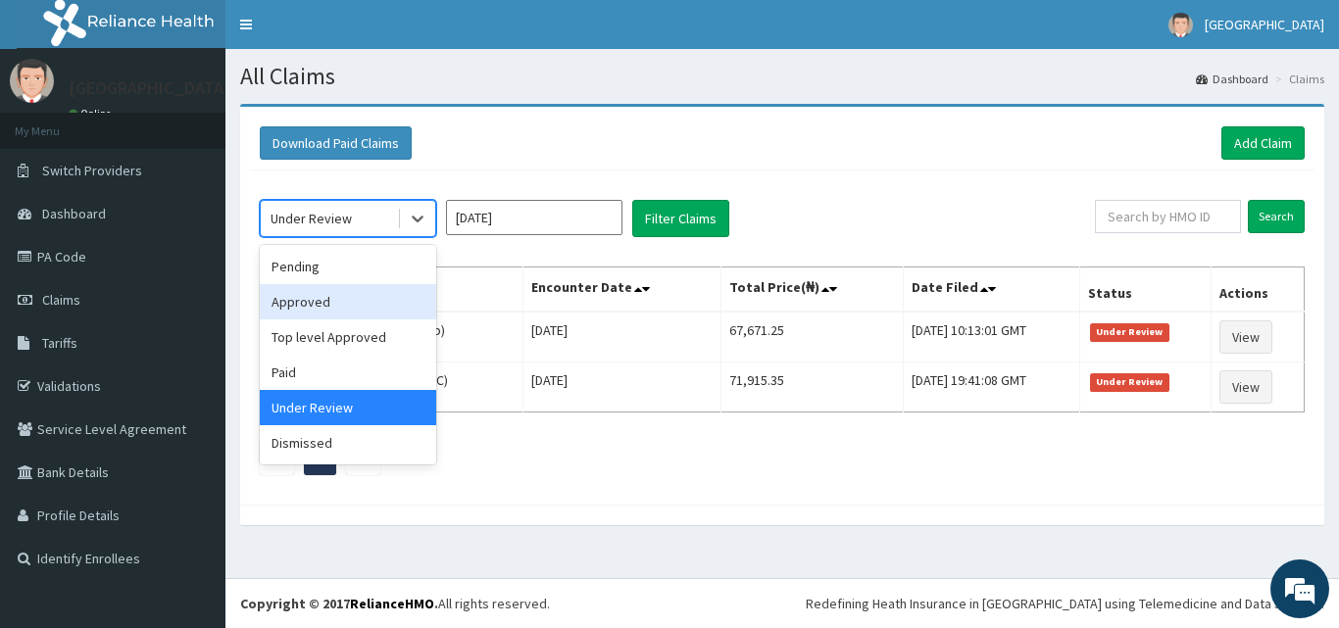
click at [342, 302] on div "Approved" at bounding box center [348, 301] width 176 height 35
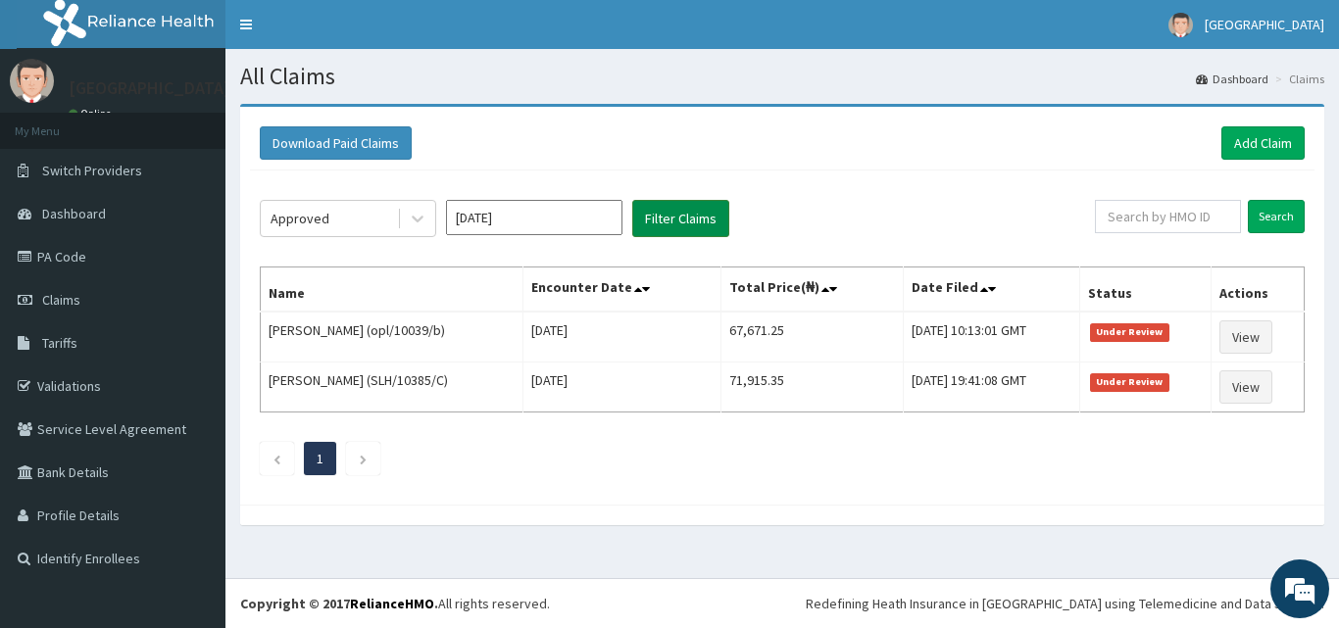
click at [664, 220] on button "Filter Claims" at bounding box center [680, 218] width 97 height 37
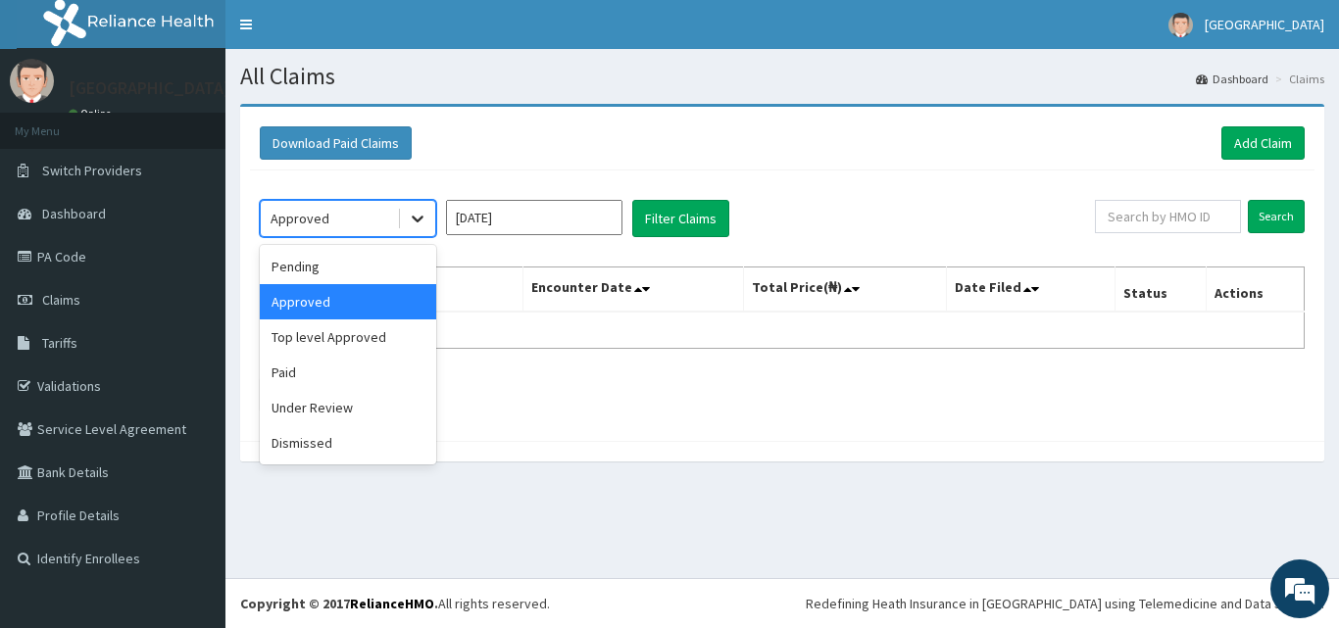
click at [415, 216] on icon at bounding box center [418, 219] width 20 height 20
click at [367, 325] on div "Top level Approved" at bounding box center [348, 337] width 176 height 35
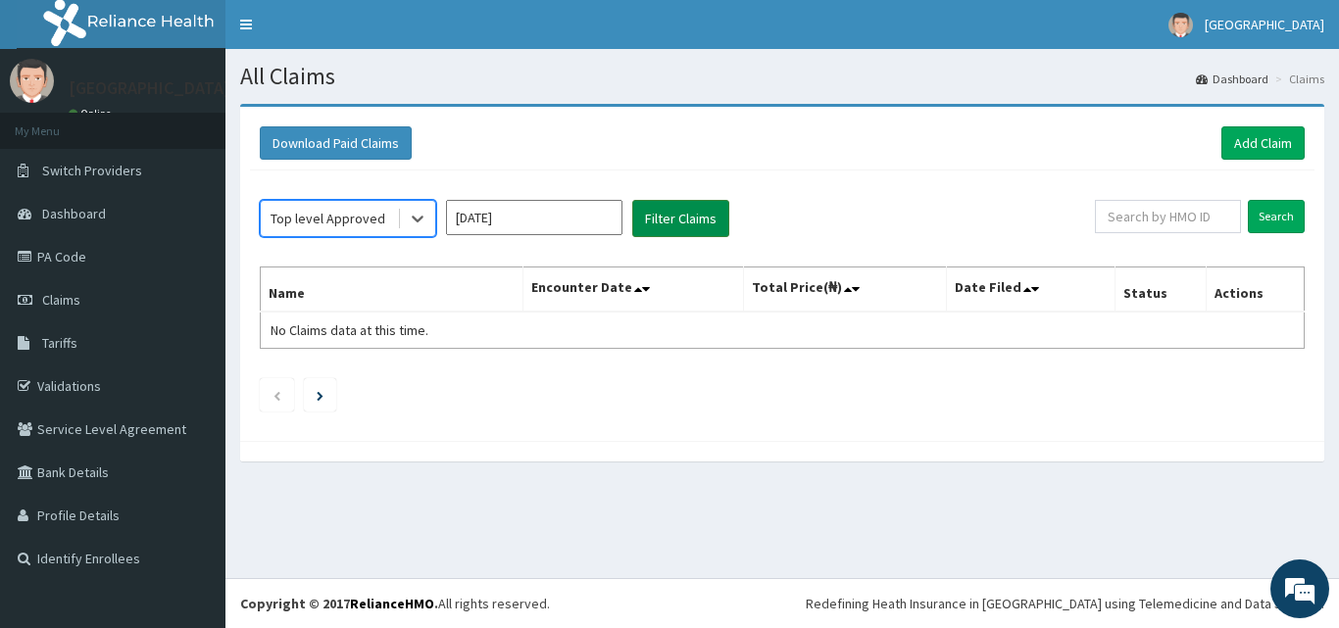
click at [658, 223] on button "Filter Claims" at bounding box center [680, 218] width 97 height 37
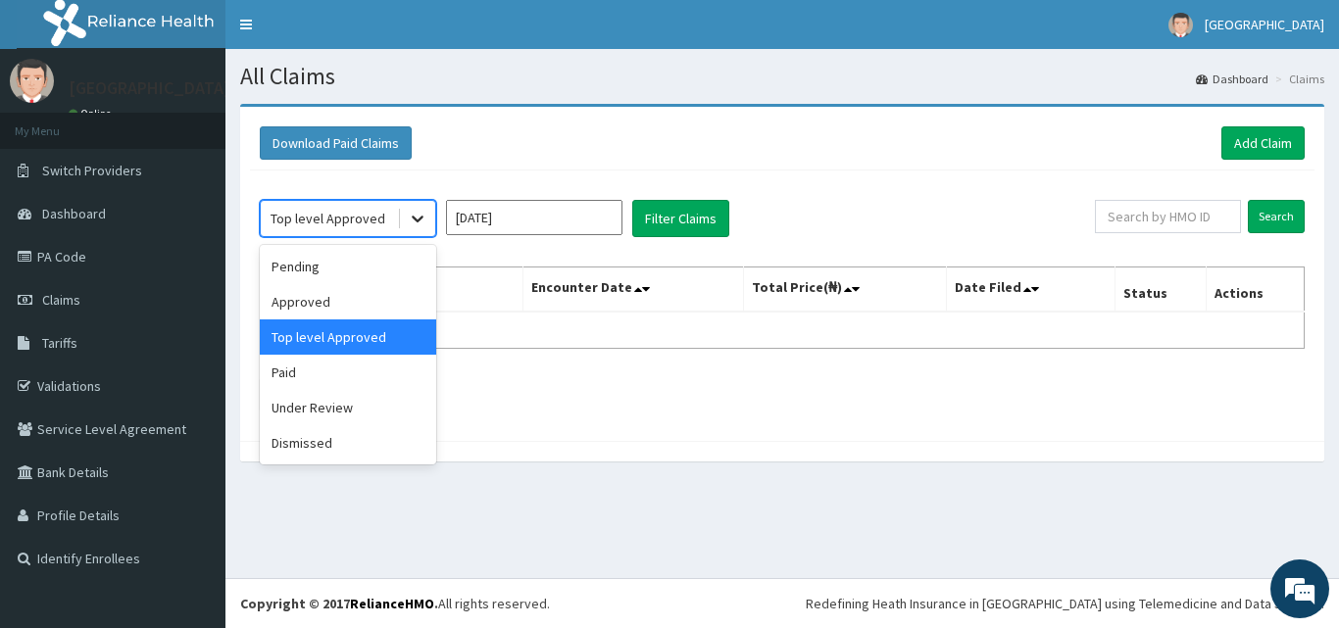
click at [417, 221] on icon at bounding box center [418, 220] width 12 height 7
click at [578, 211] on input "[DATE]" at bounding box center [534, 217] width 176 height 35
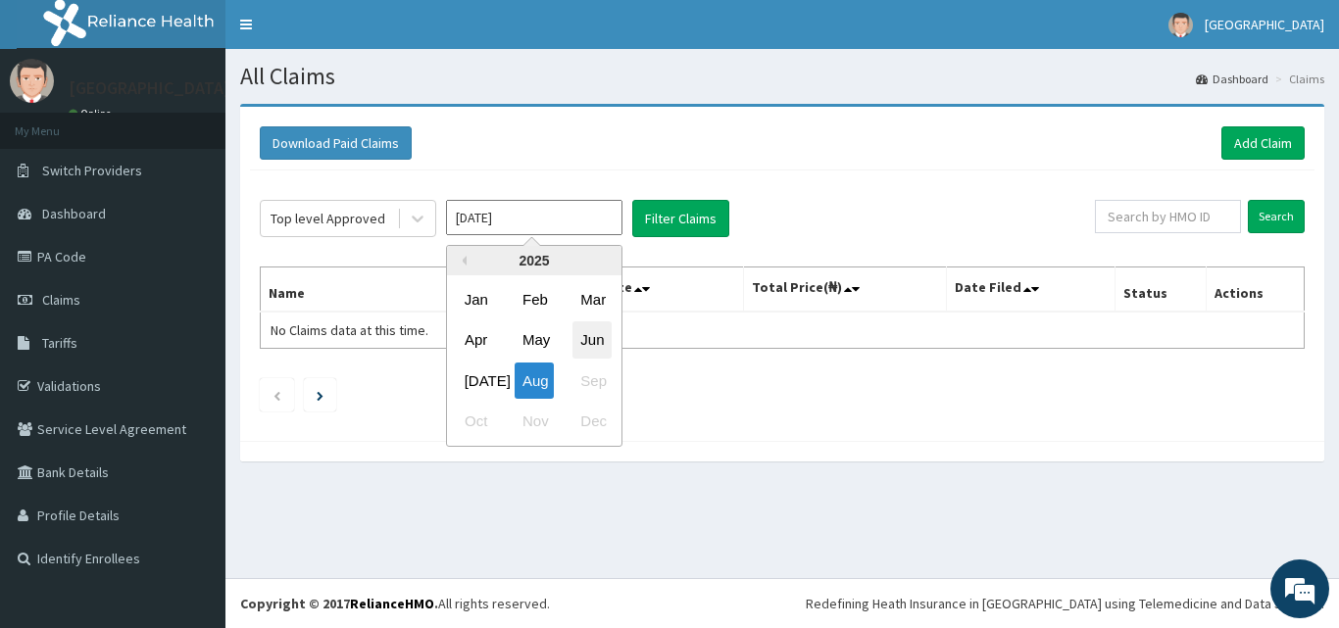
click at [595, 342] on div "Jun" at bounding box center [591, 340] width 39 height 36
type input "Jun 2025"
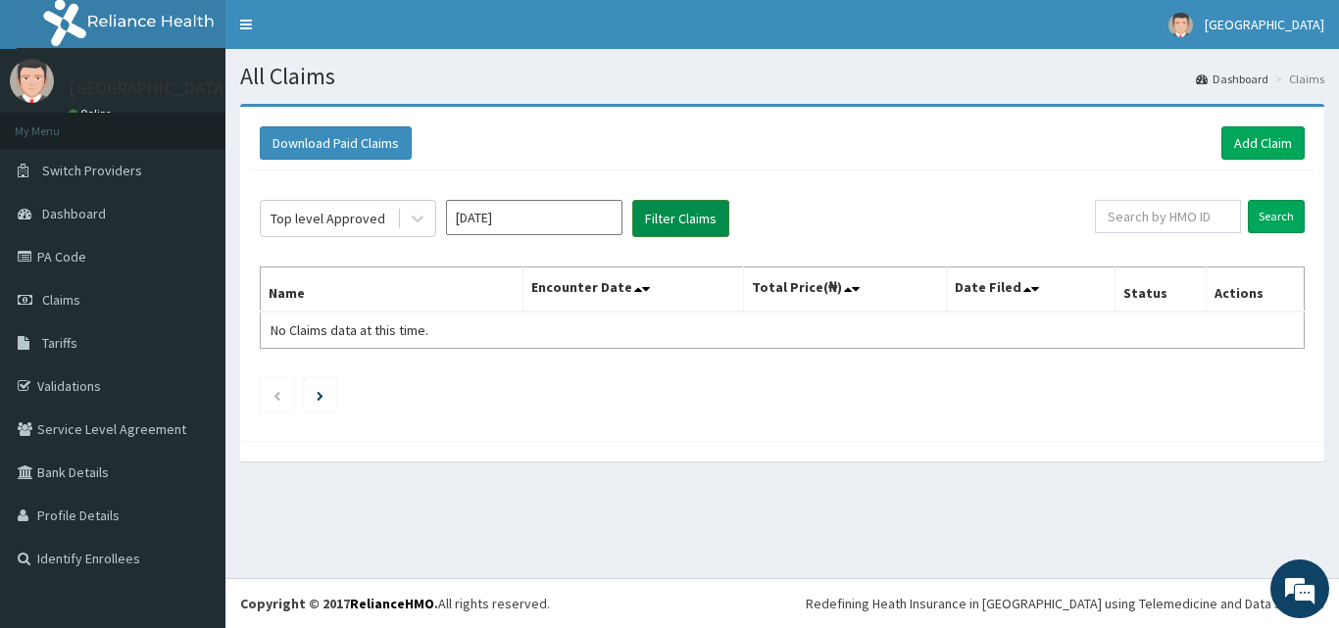
click at [709, 217] on button "Filter Claims" at bounding box center [680, 218] width 97 height 37
click at [694, 220] on button "Filter Claims" at bounding box center [680, 218] width 97 height 37
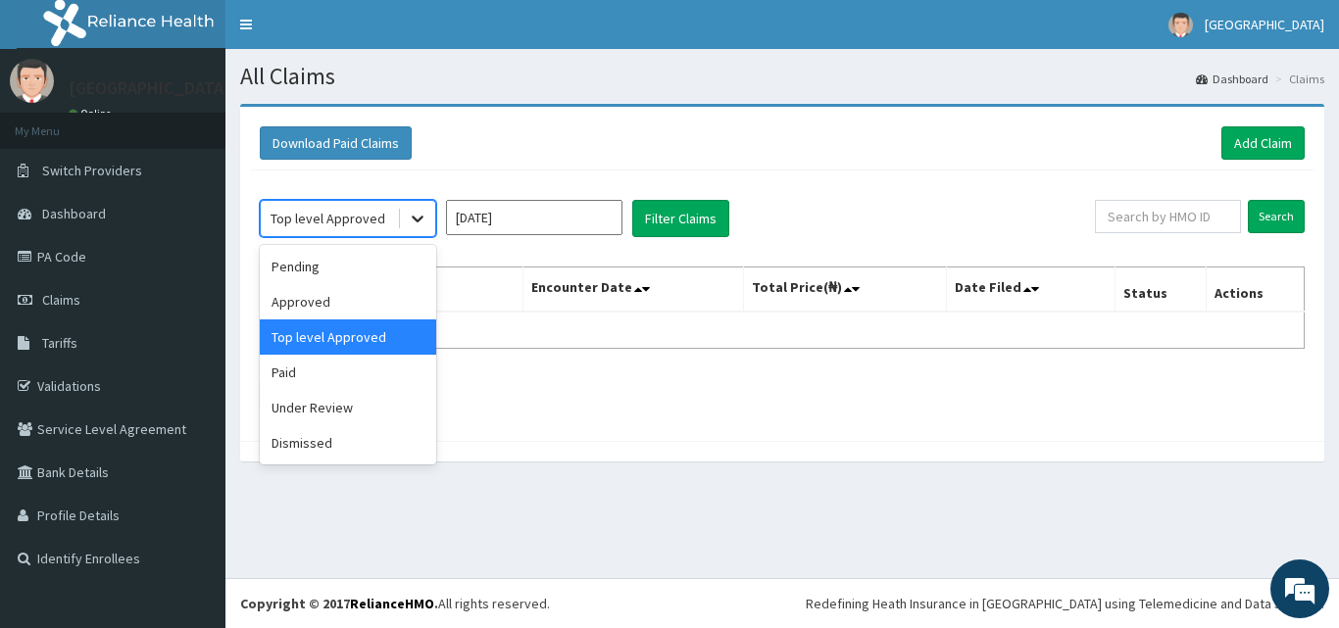
click at [415, 228] on icon at bounding box center [418, 219] width 20 height 20
click at [322, 416] on div "Under Review" at bounding box center [348, 407] width 176 height 35
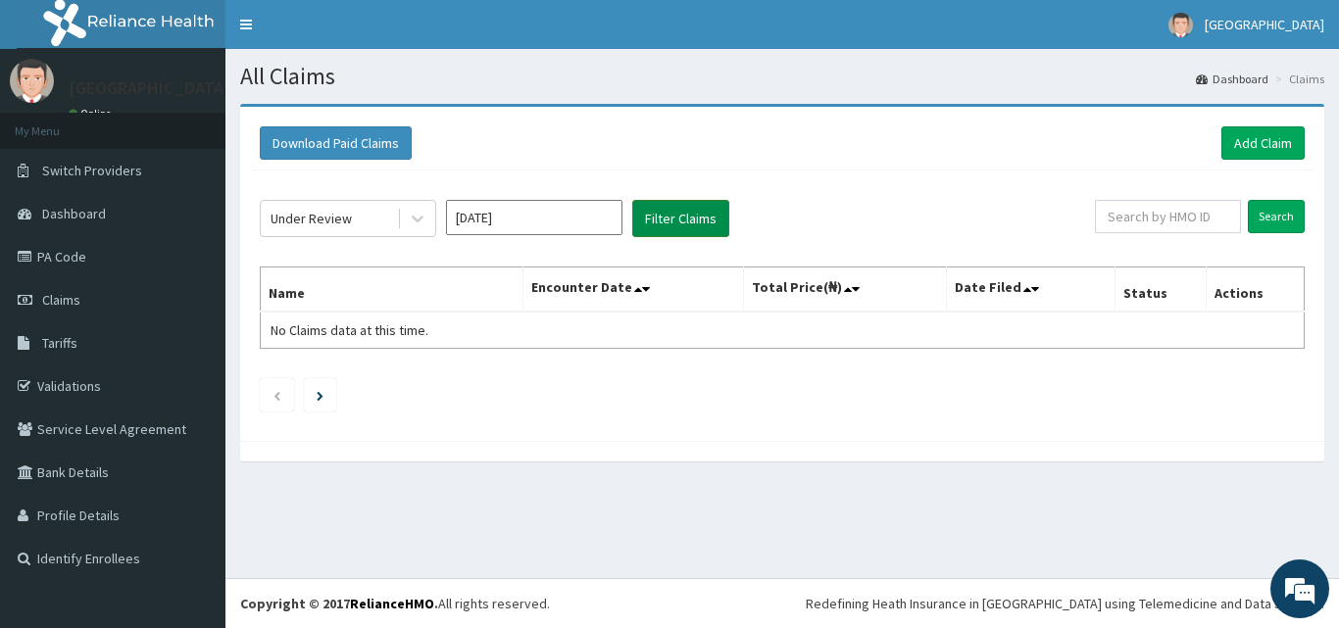
click at [683, 219] on button "Filter Claims" at bounding box center [680, 218] width 97 height 37
click at [416, 223] on icon at bounding box center [418, 219] width 20 height 20
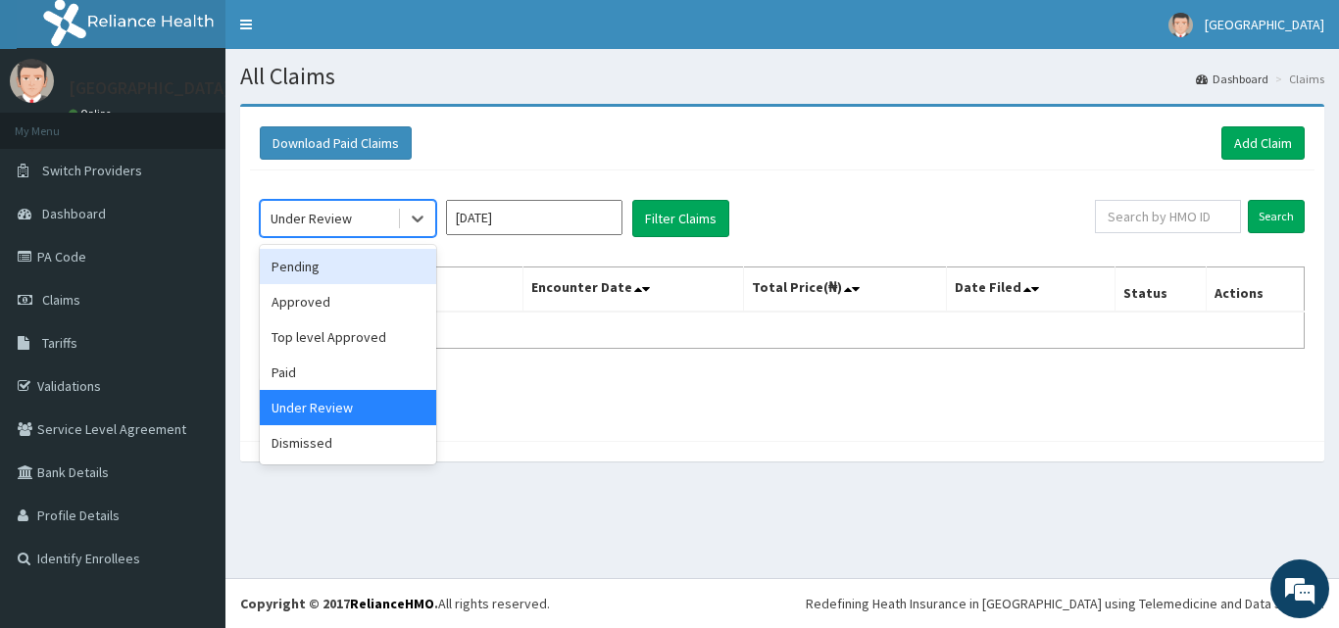
click at [365, 269] on div "Pending" at bounding box center [348, 266] width 176 height 35
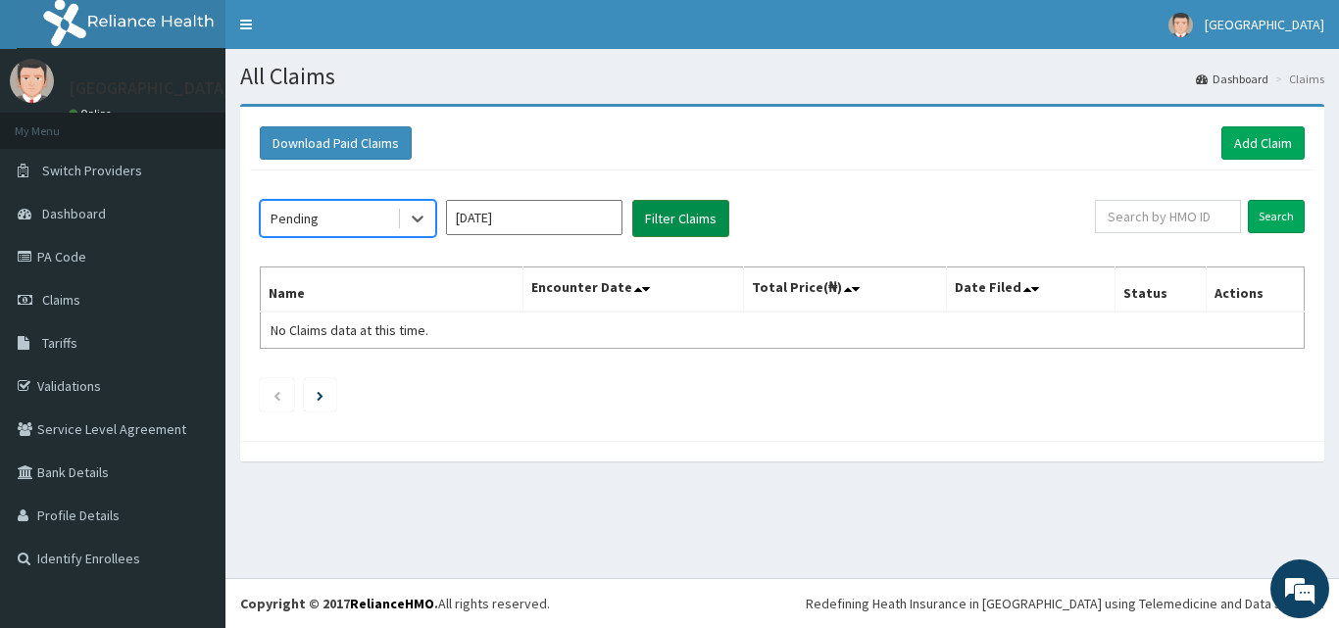
click at [687, 220] on button "Filter Claims" at bounding box center [680, 218] width 97 height 37
click at [414, 215] on icon at bounding box center [418, 219] width 20 height 20
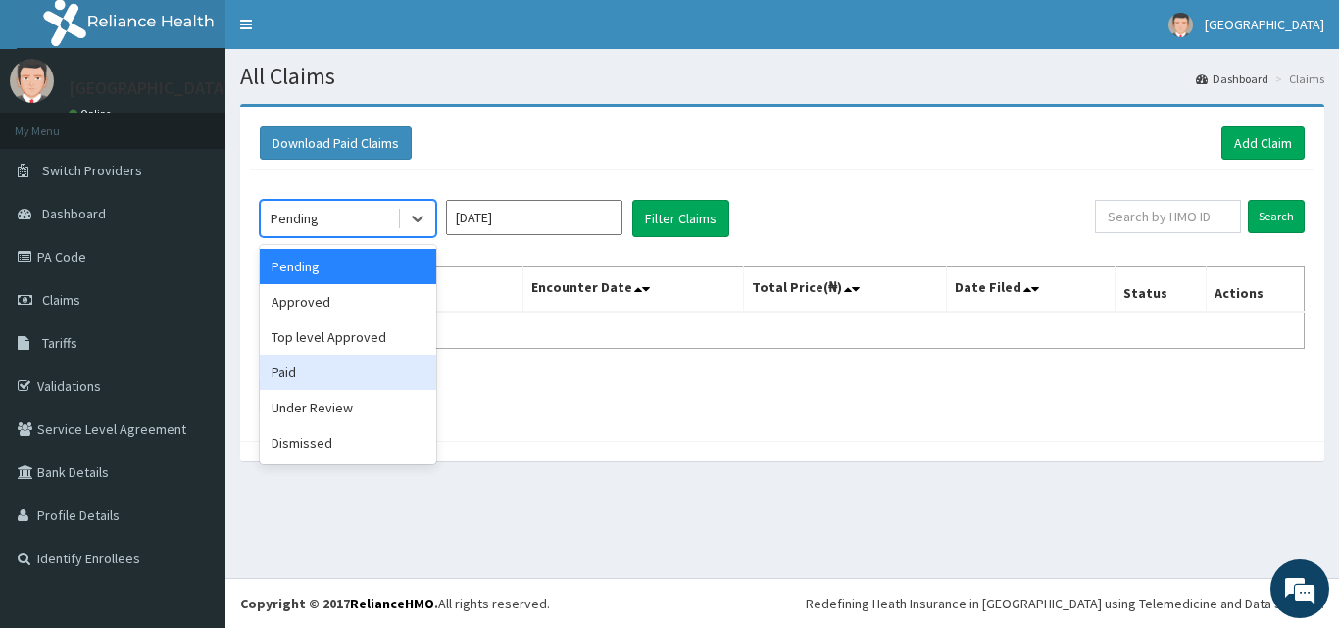
click at [311, 370] on div "Paid" at bounding box center [348, 372] width 176 height 35
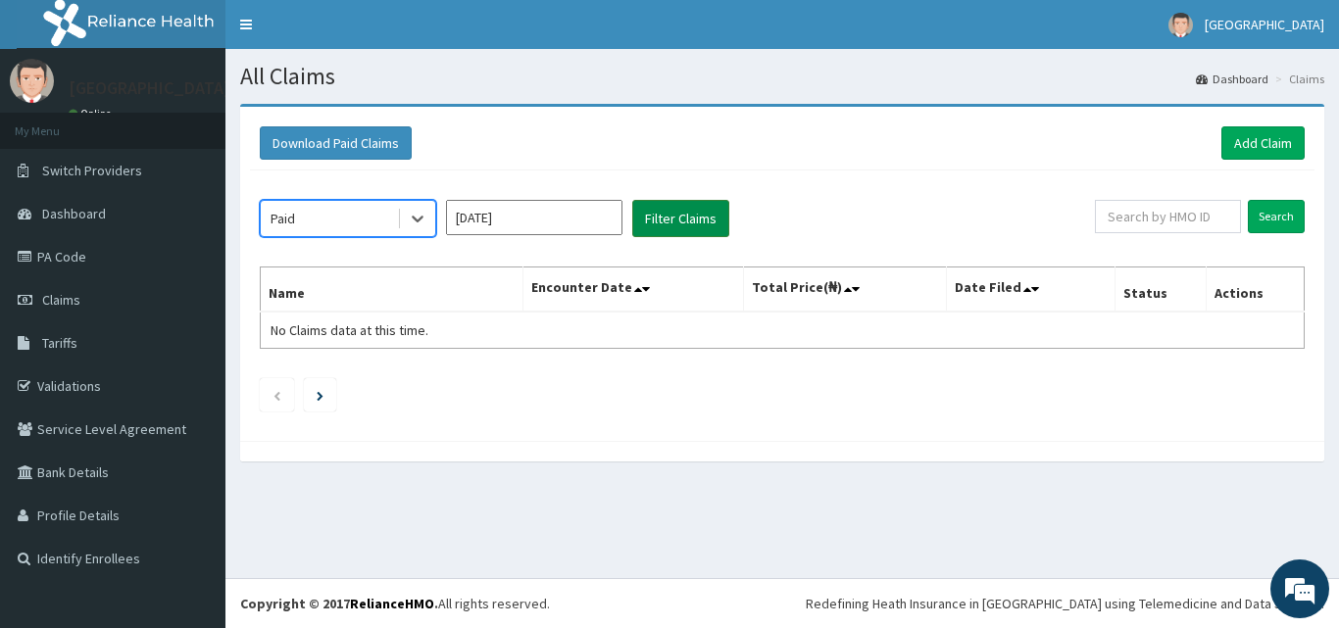
click at [677, 222] on button "Filter Claims" at bounding box center [680, 218] width 97 height 37
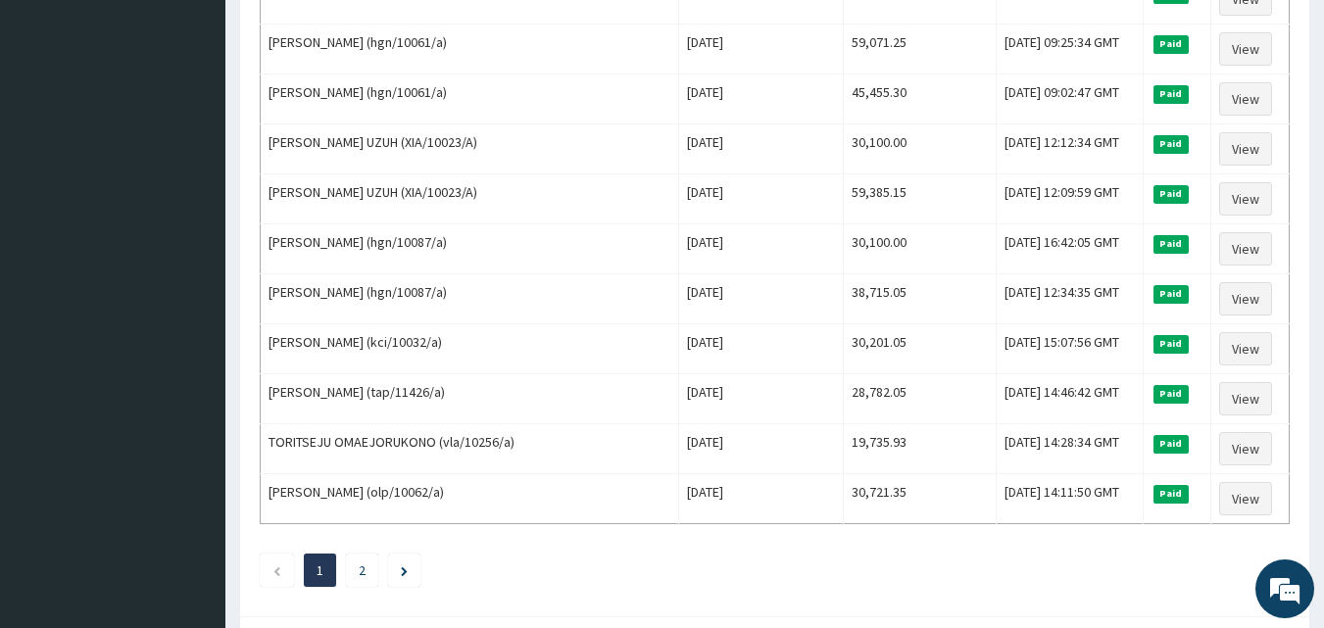
scroll to position [2381, 0]
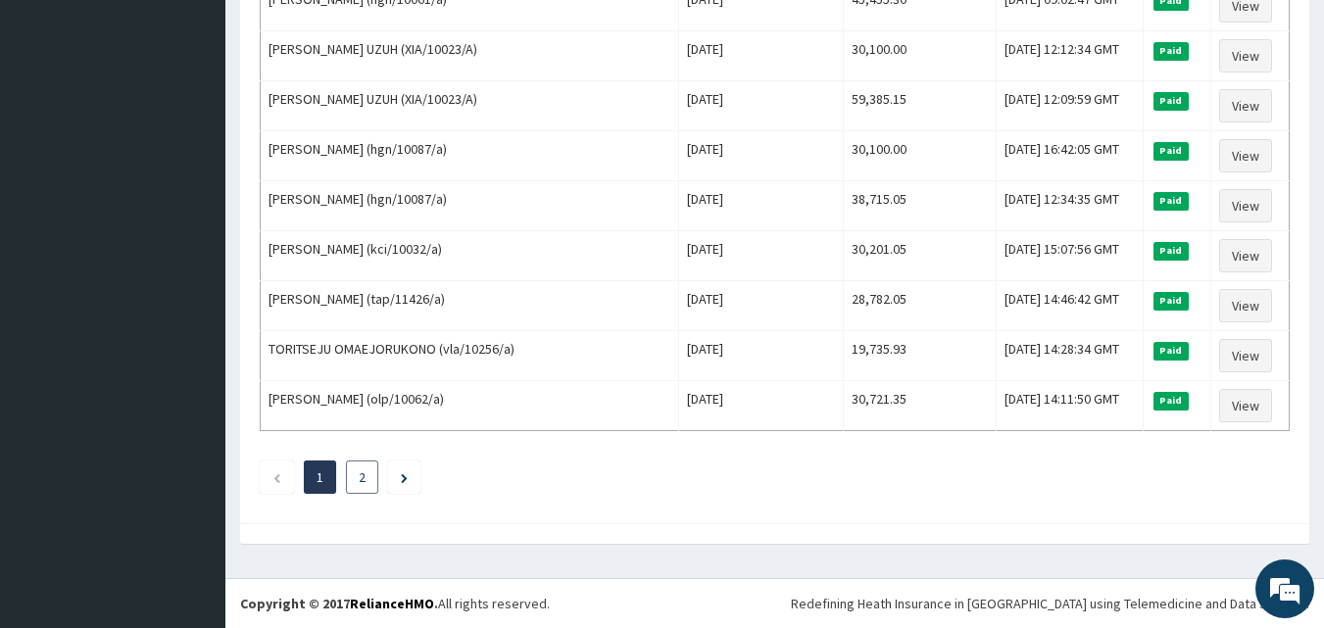
click at [353, 485] on li "2" at bounding box center [362, 477] width 32 height 33
click at [360, 474] on link "2" at bounding box center [362, 478] width 7 height 18
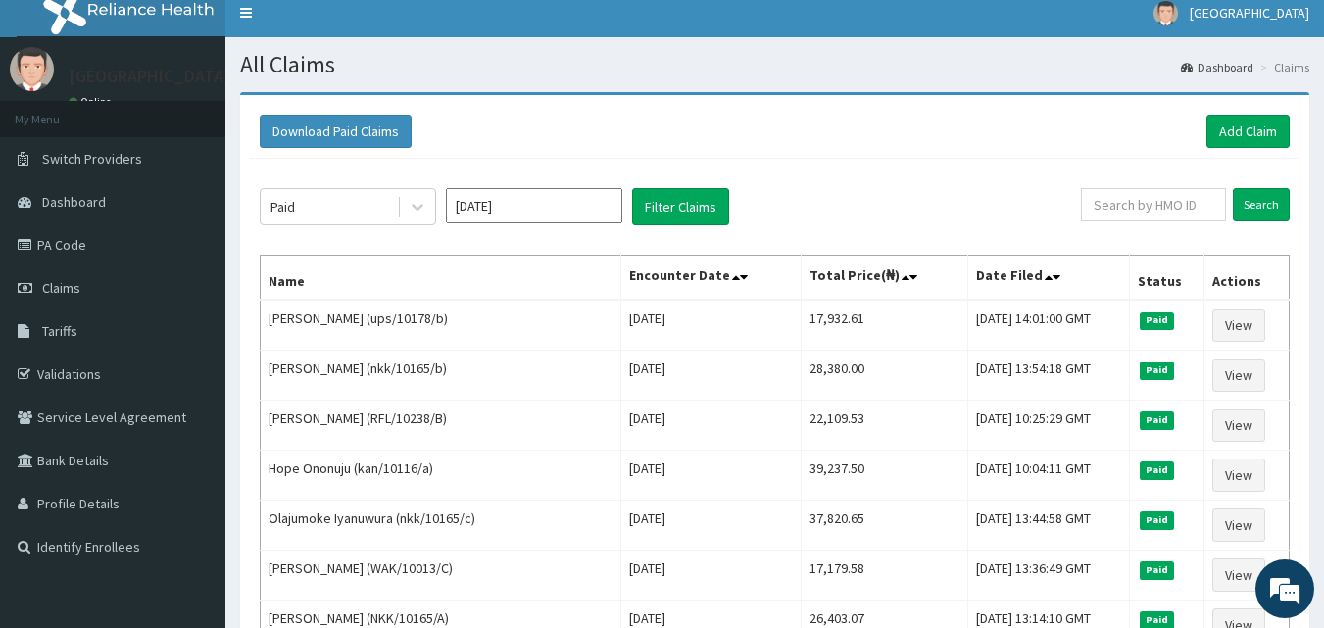
scroll to position [0, 0]
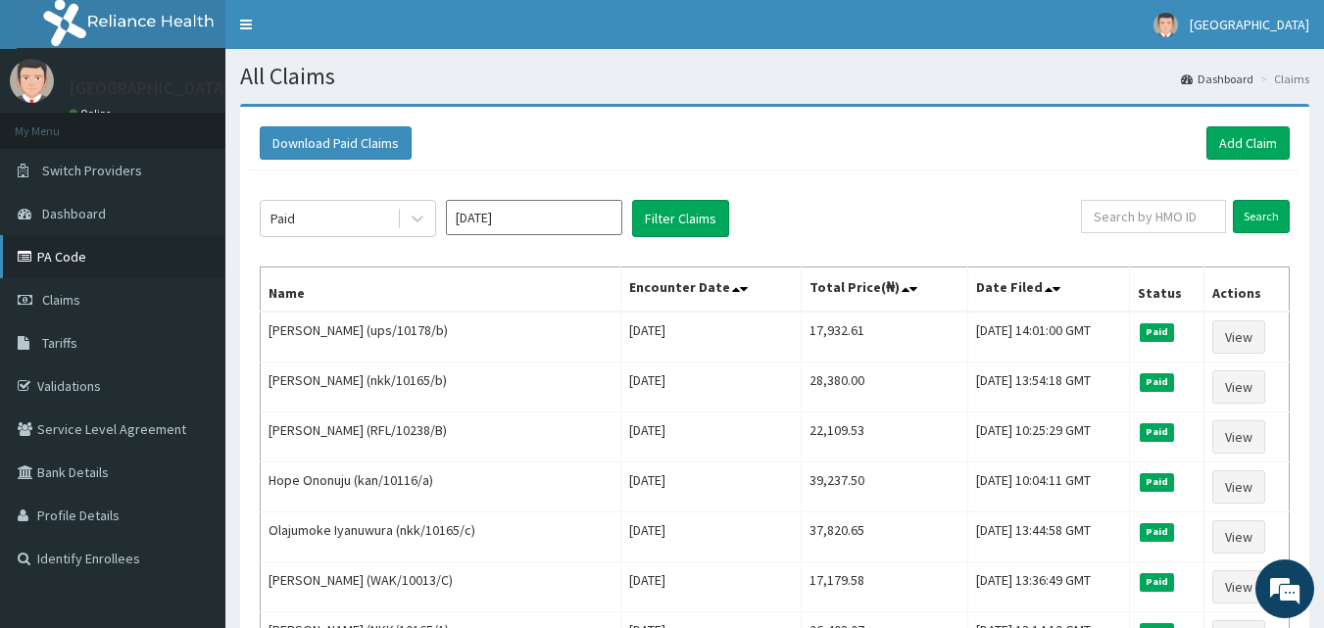
click at [88, 248] on link "PA Code" at bounding box center [112, 256] width 225 height 43
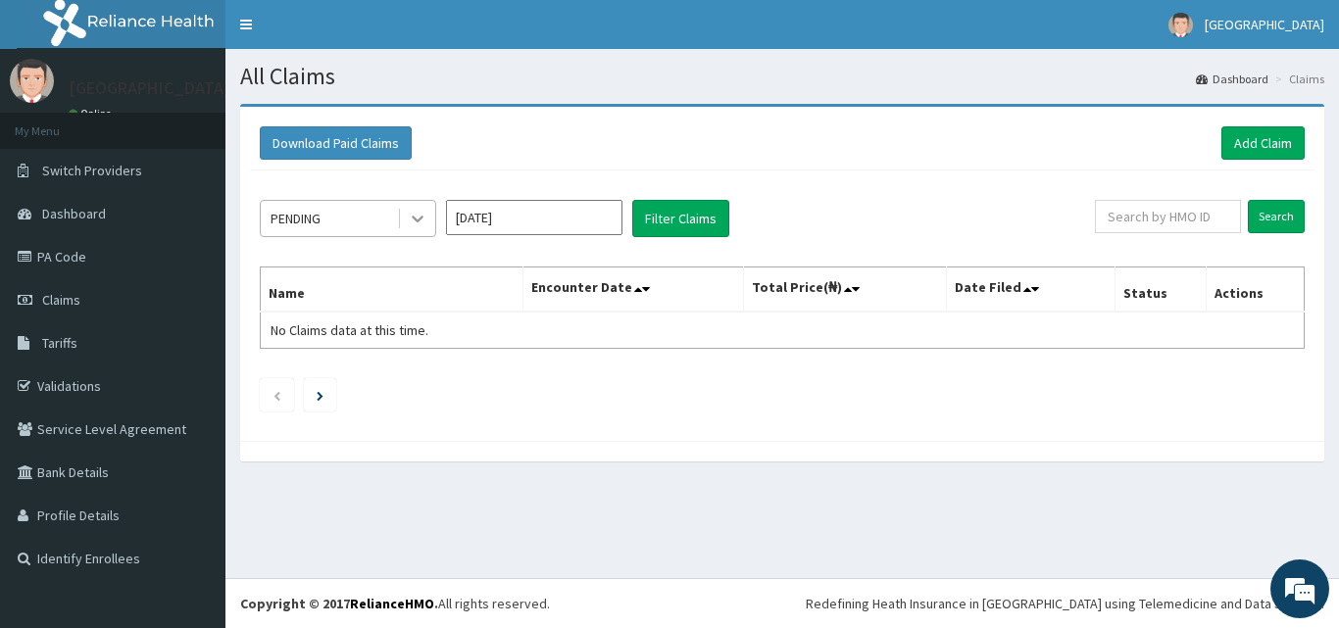
click at [412, 224] on icon at bounding box center [418, 219] width 20 height 20
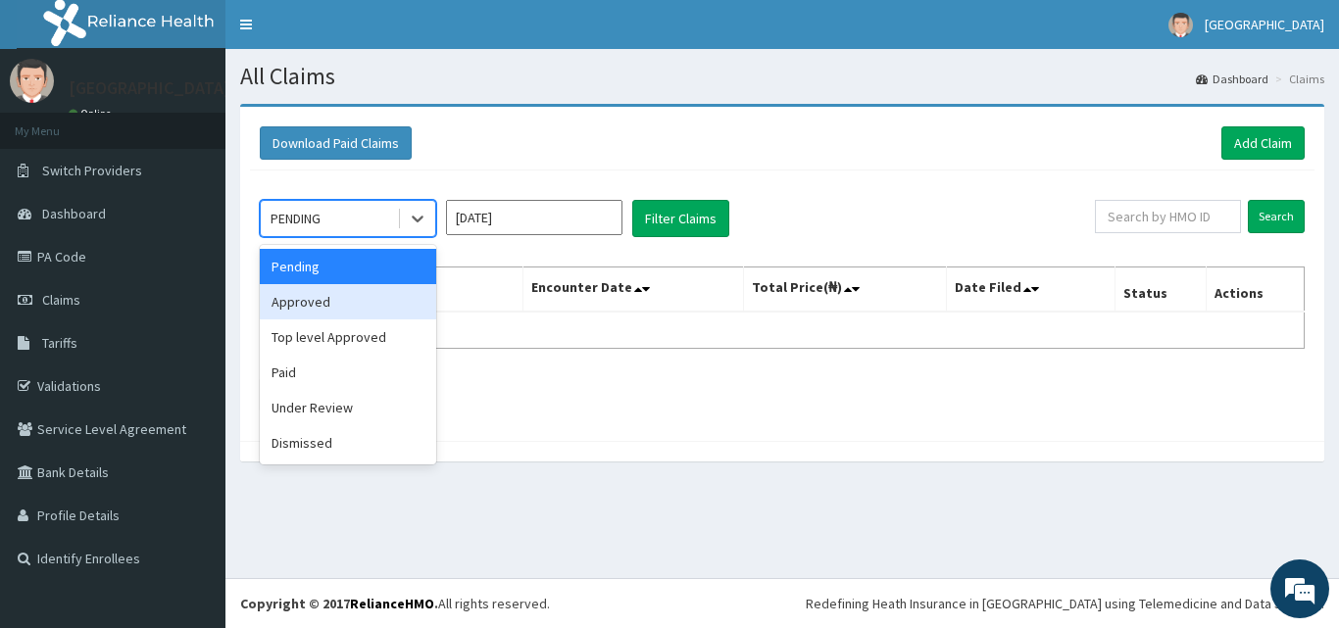
click at [406, 297] on div "Approved" at bounding box center [348, 301] width 176 height 35
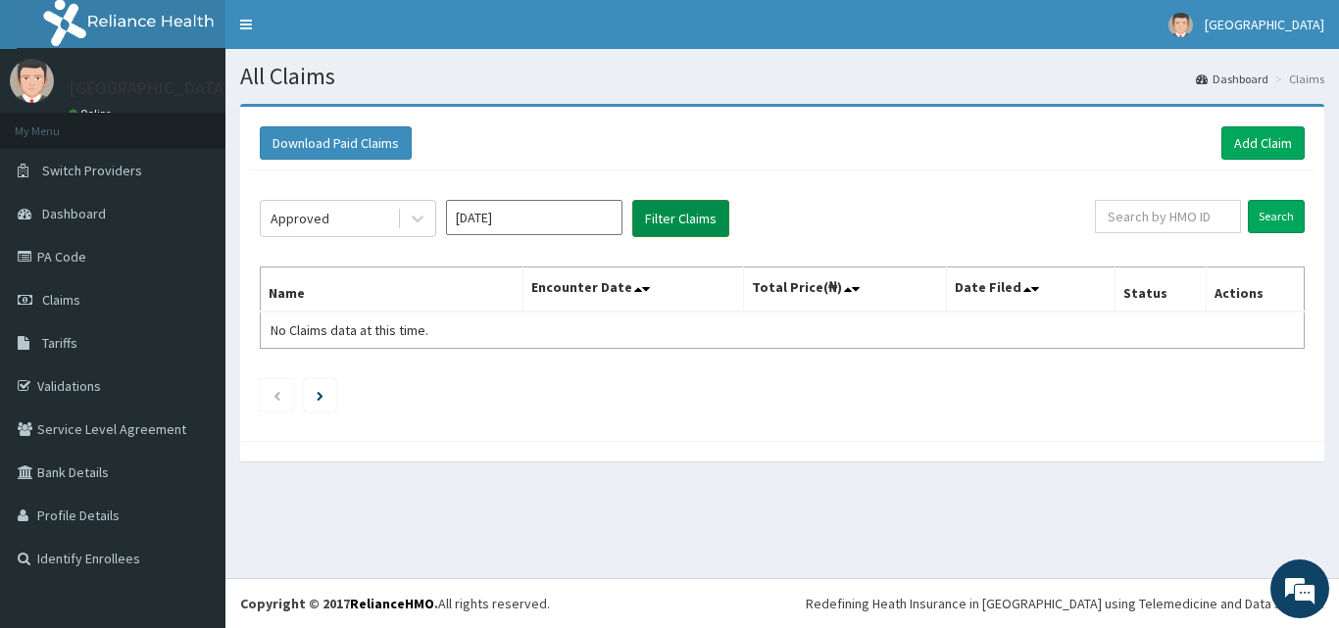
click at [689, 205] on button "Filter Claims" at bounding box center [680, 218] width 97 height 37
click at [683, 216] on button "Filter Claims" at bounding box center [680, 218] width 97 height 37
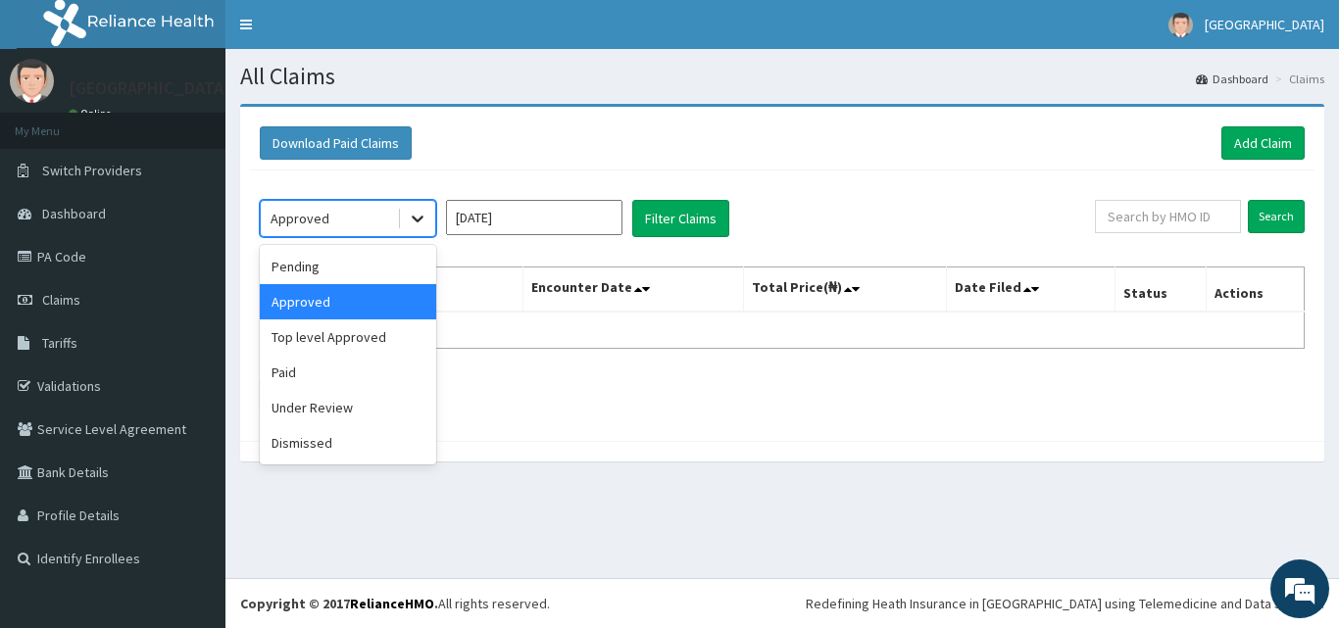
click at [407, 223] on div at bounding box center [417, 218] width 35 height 35
click at [387, 323] on div "Top level Approved" at bounding box center [348, 337] width 176 height 35
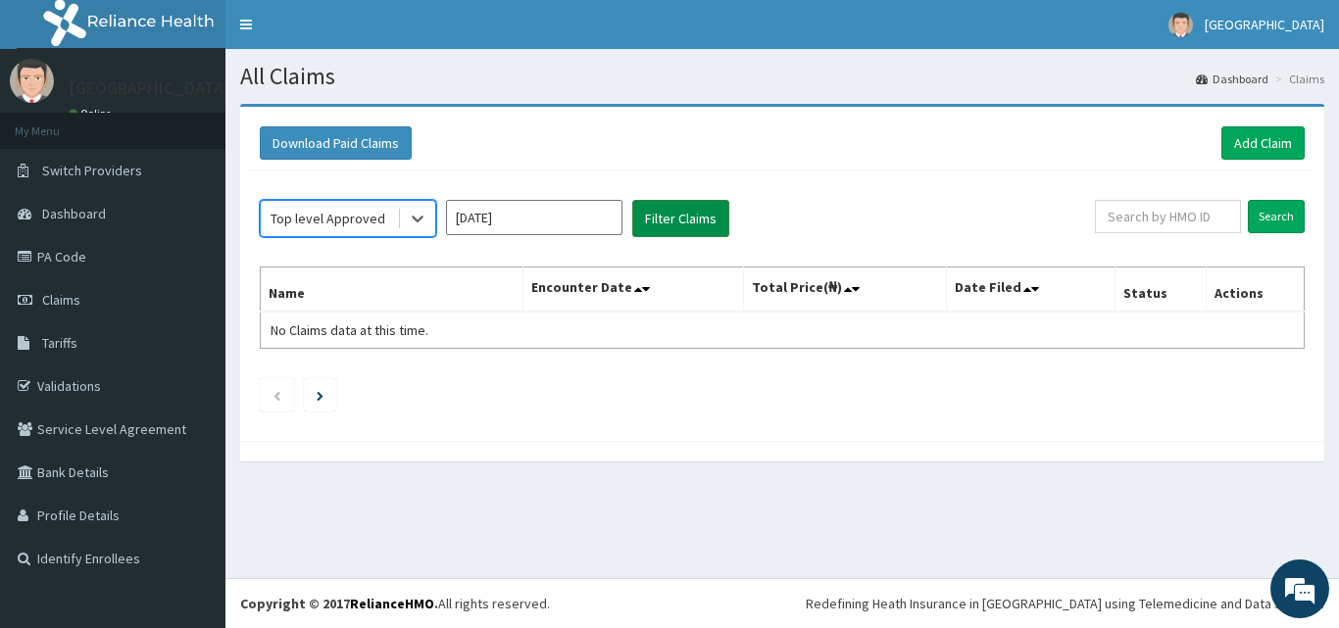
click at [669, 223] on button "Filter Claims" at bounding box center [680, 218] width 97 height 37
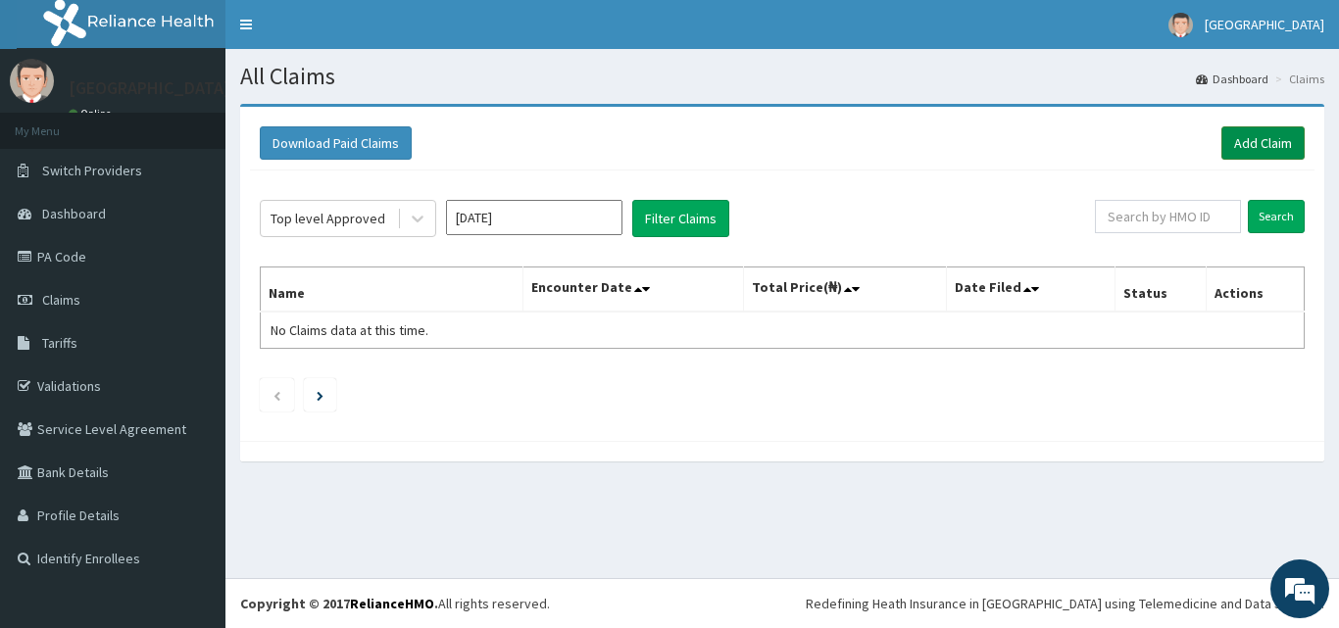
click at [1276, 136] on link "Add Claim" at bounding box center [1262, 142] width 83 height 33
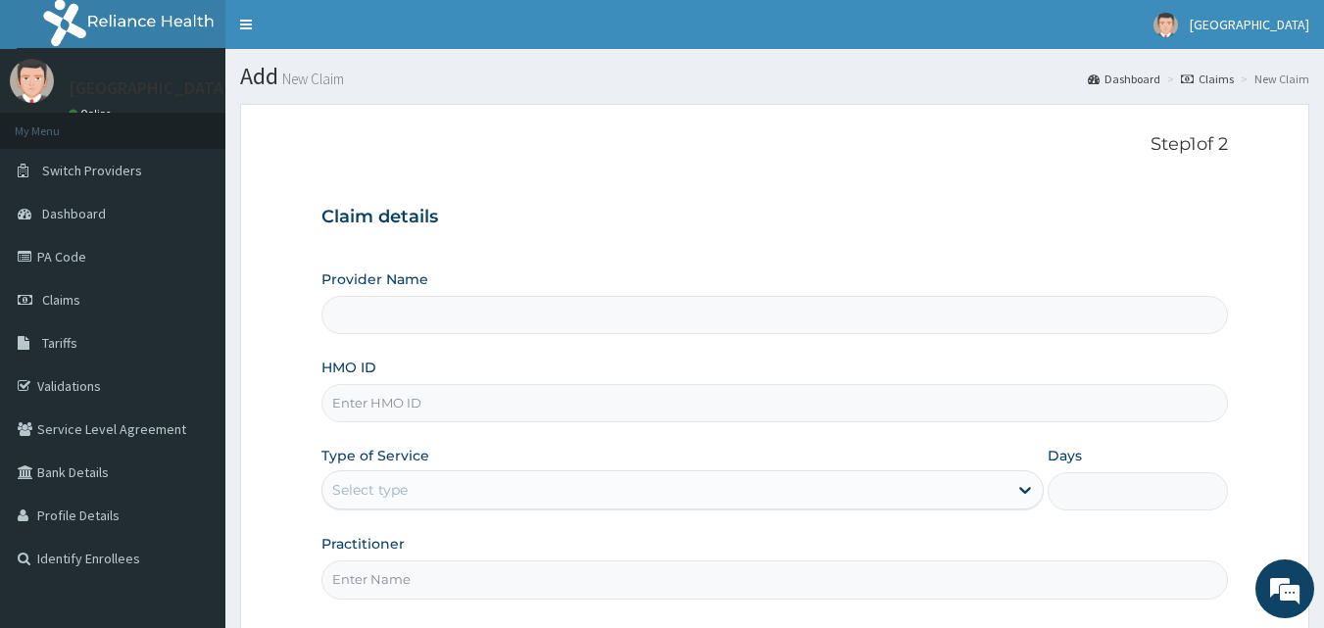
click at [381, 404] on input "HMO ID" at bounding box center [776, 403] width 908 height 38
type input "[GEOGRAPHIC_DATA]"
click at [358, 406] on input "HMO ID" at bounding box center [776, 403] width 908 height 38
click at [153, 258] on link "PA Code" at bounding box center [112, 256] width 225 height 43
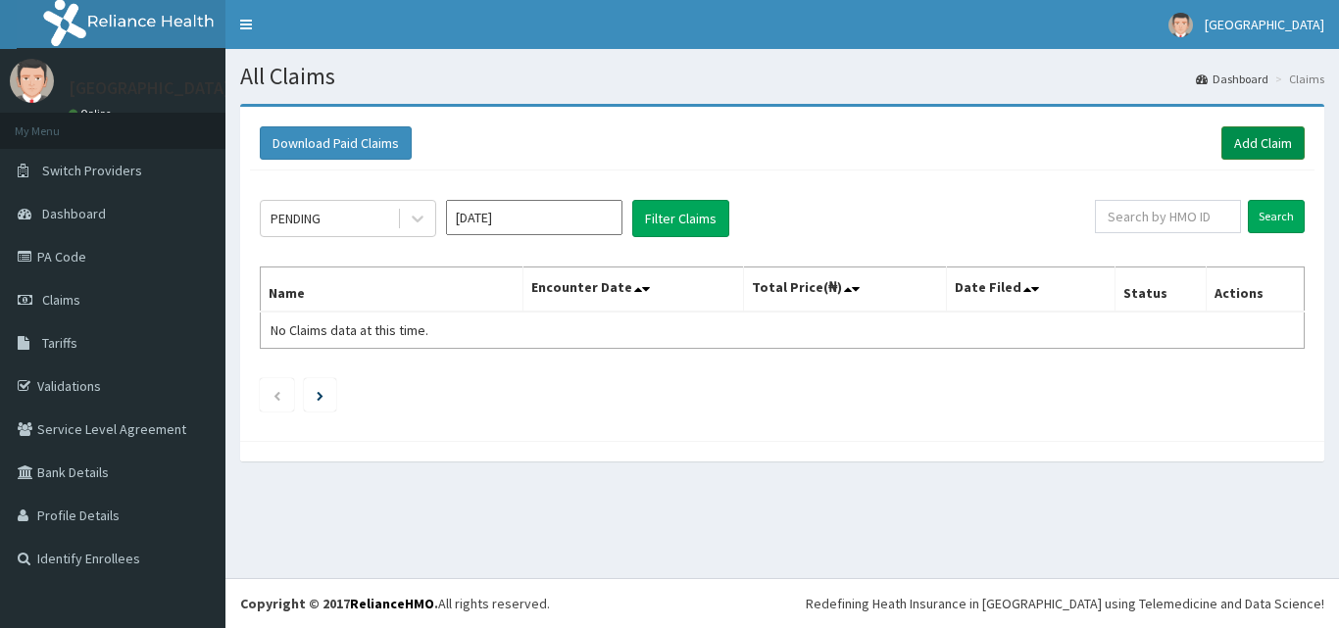
click at [1274, 134] on link "Add Claim" at bounding box center [1262, 142] width 83 height 33
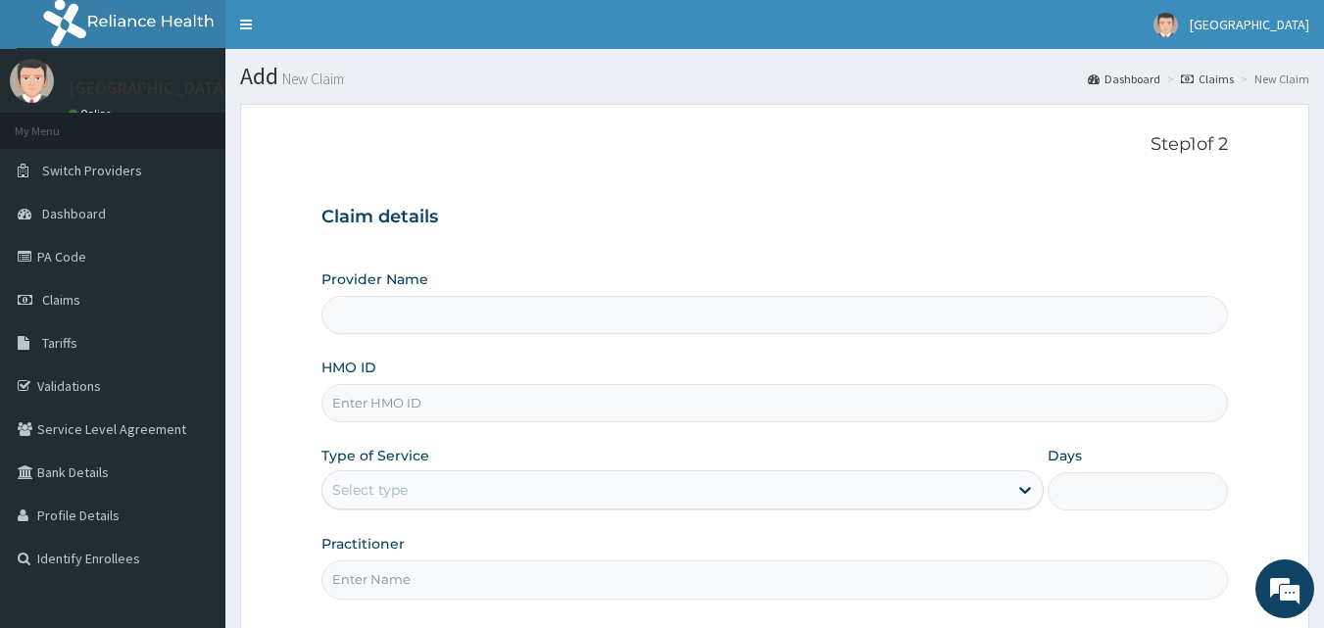
click at [374, 404] on input "HMO ID" at bounding box center [776, 403] width 908 height 38
type input "[GEOGRAPHIC_DATA]"
paste input "opl/10039/b"
type input "opl/10039/b"
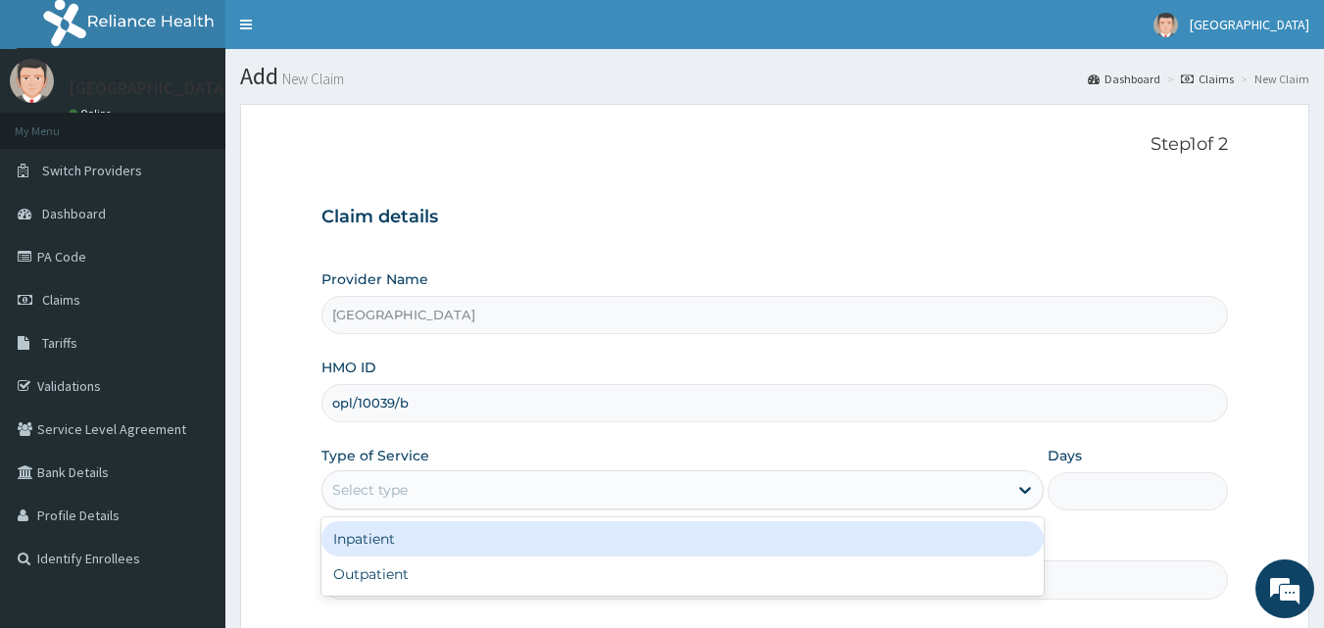
click at [385, 485] on div "Select type" at bounding box center [369, 490] width 75 height 20
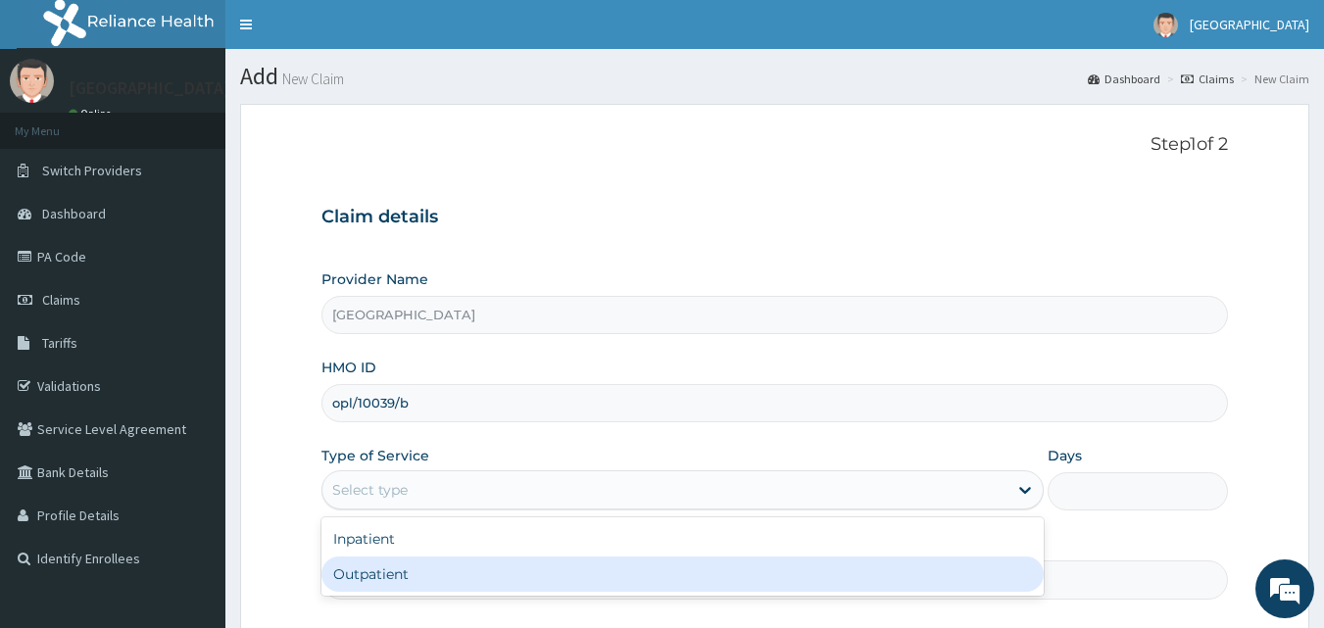
click at [377, 574] on div "Outpatient" at bounding box center [683, 574] width 722 height 35
type input "1"
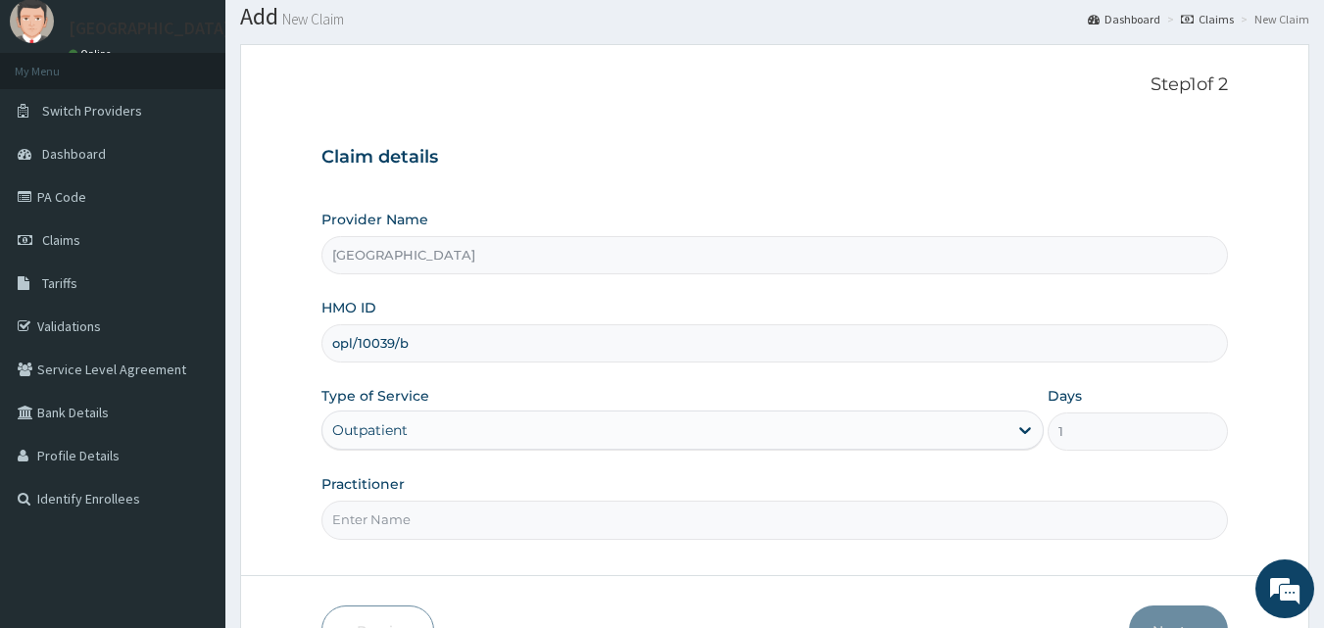
scroll to position [26, 0]
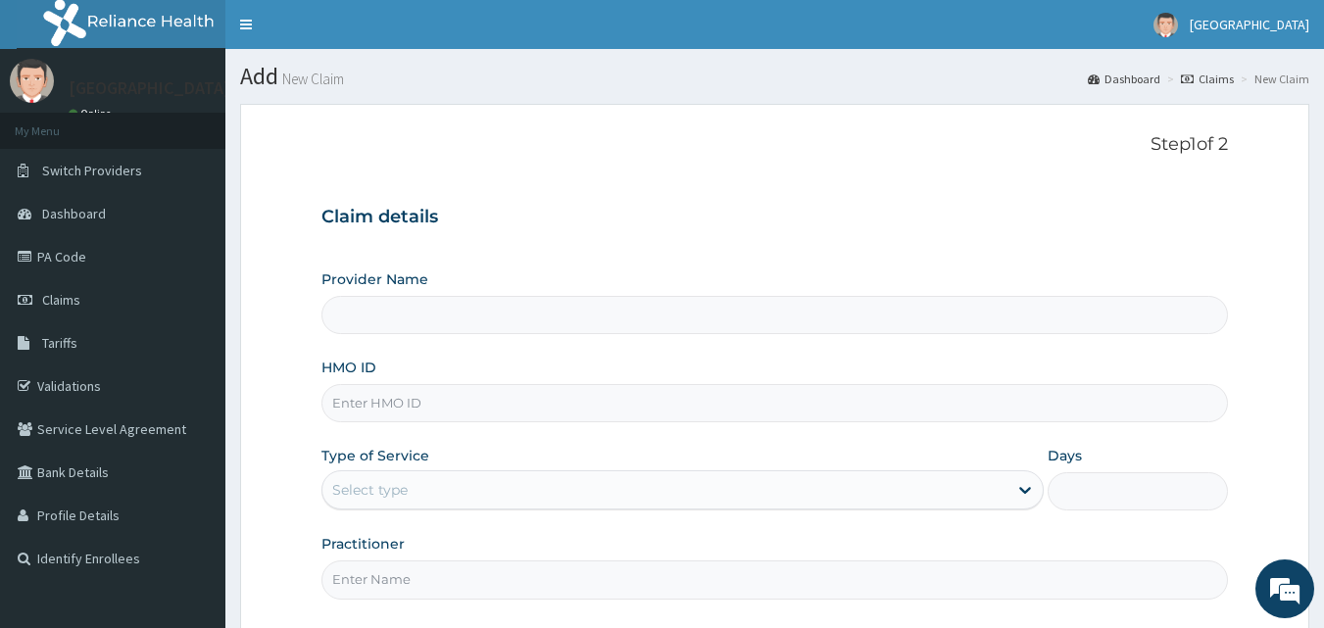
type input "[GEOGRAPHIC_DATA]"
click at [362, 403] on input "HMO ID" at bounding box center [776, 403] width 908 height 38
click at [38, 262] on link "PA Code" at bounding box center [112, 256] width 225 height 43
